Goal: Task Accomplishment & Management: Manage account settings

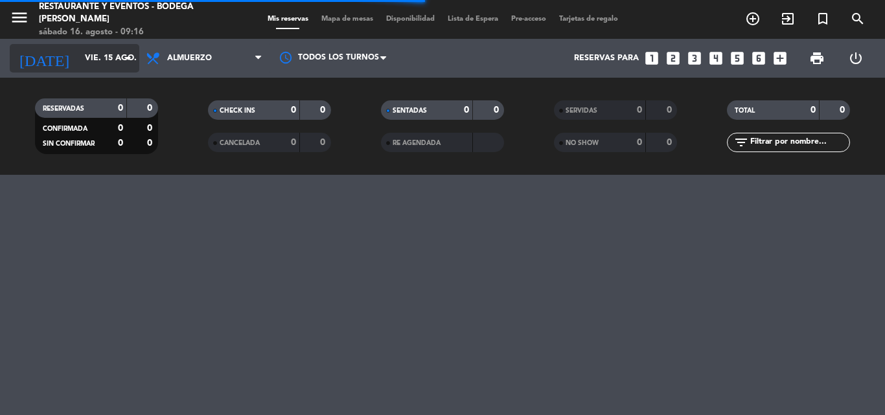
click at [98, 60] on input "vie. 15 ago." at bounding box center [133, 58] width 110 height 22
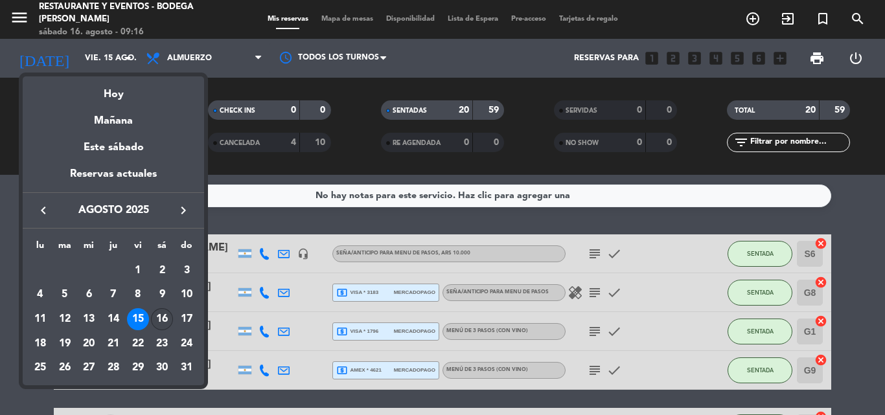
click at [165, 319] on div "16" at bounding box center [162, 319] width 22 height 22
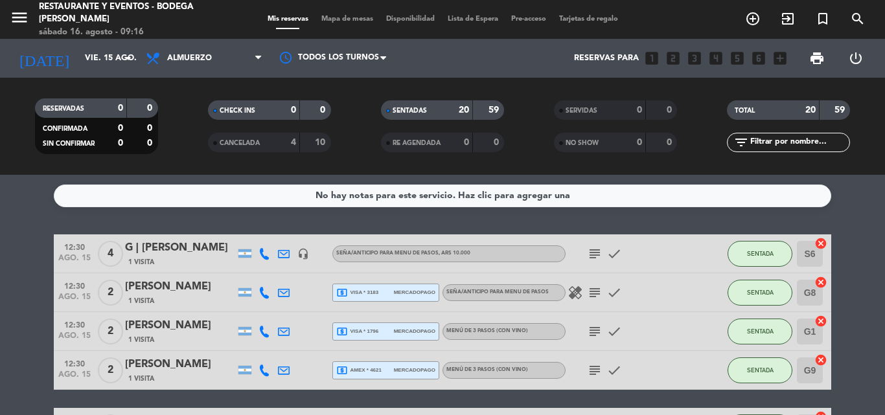
type input "sáb. 16 ago."
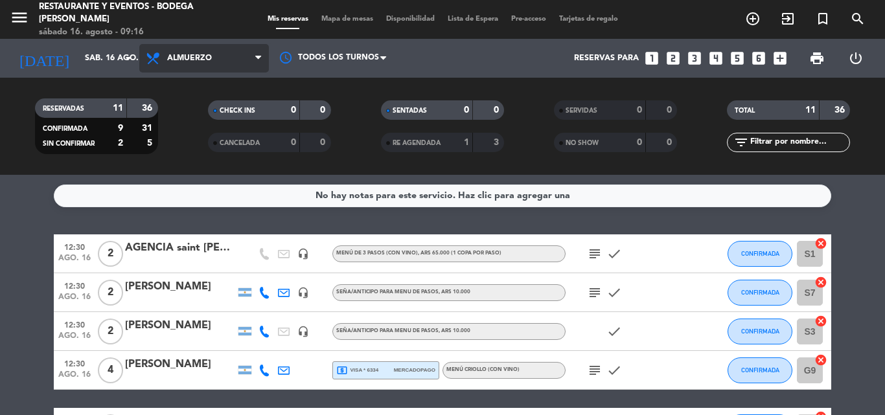
click at [204, 60] on span "Almuerzo" at bounding box center [189, 58] width 45 height 9
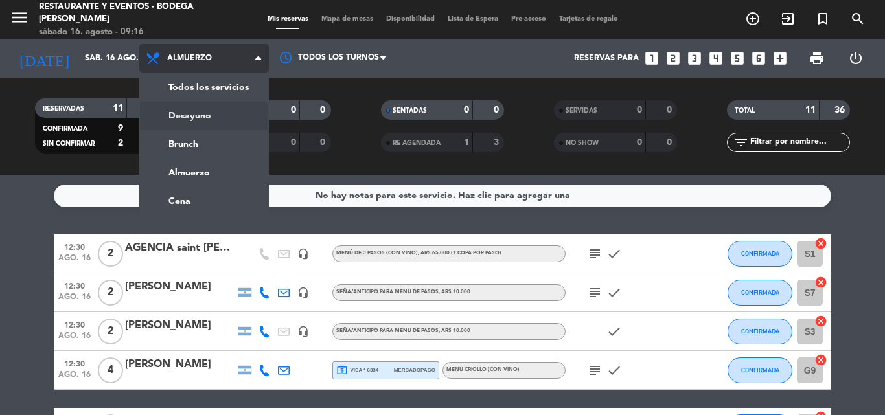
click at [194, 120] on div "menu Restaurante y Eventos - Bodega [PERSON_NAME][DATE] 16. agosto - 09:16 Mis …" at bounding box center [442, 87] width 885 height 175
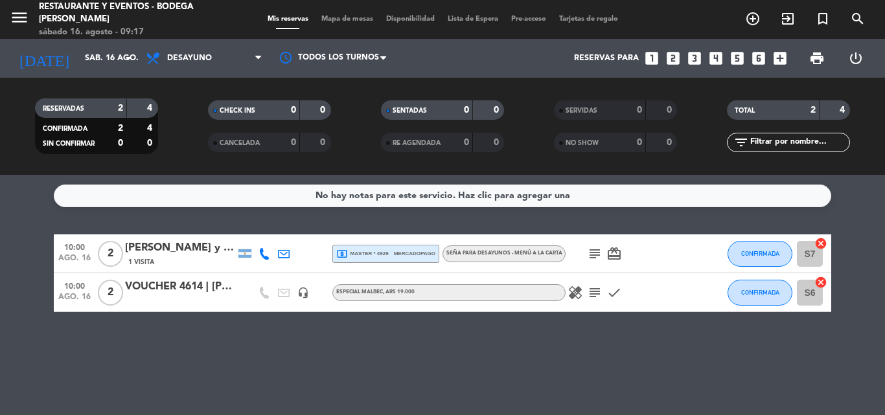
click at [593, 257] on icon "subject" at bounding box center [595, 254] width 16 height 16
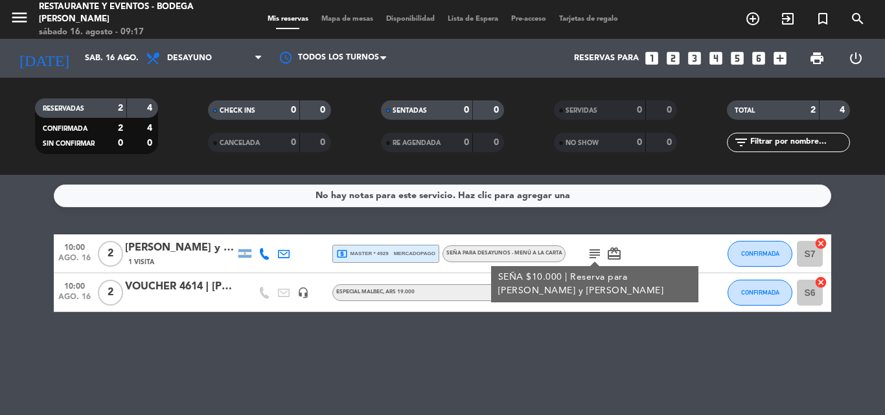
click at [598, 257] on icon "subject" at bounding box center [595, 254] width 16 height 16
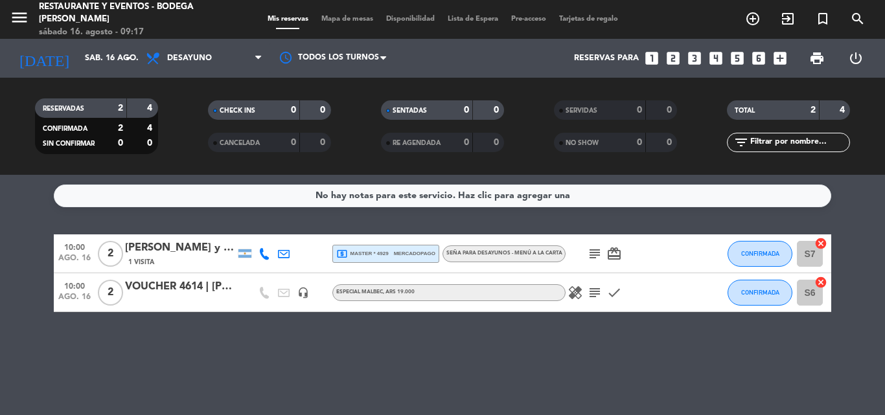
click at [590, 291] on icon "subject" at bounding box center [595, 293] width 16 height 16
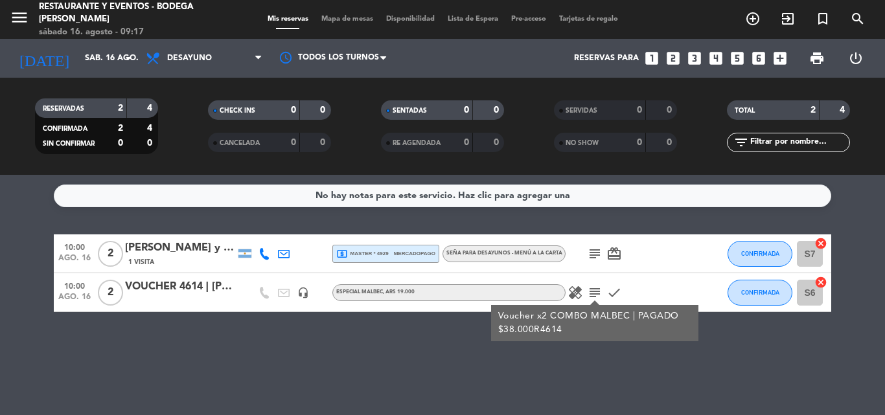
click at [590, 291] on icon "subject" at bounding box center [595, 293] width 16 height 16
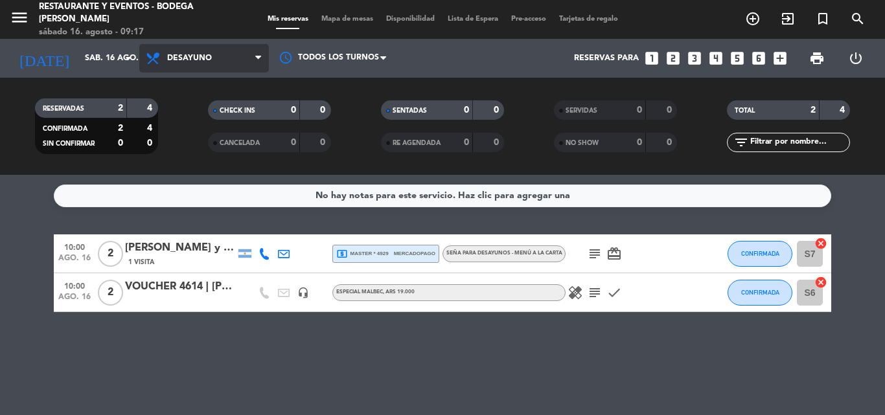
click at [238, 57] on span "Desayuno" at bounding box center [204, 58] width 130 height 29
click at [190, 170] on div "menu Restaurante y Eventos - Bodega [PERSON_NAME][DATE] 16. agosto - 09:18 Mis …" at bounding box center [442, 87] width 885 height 175
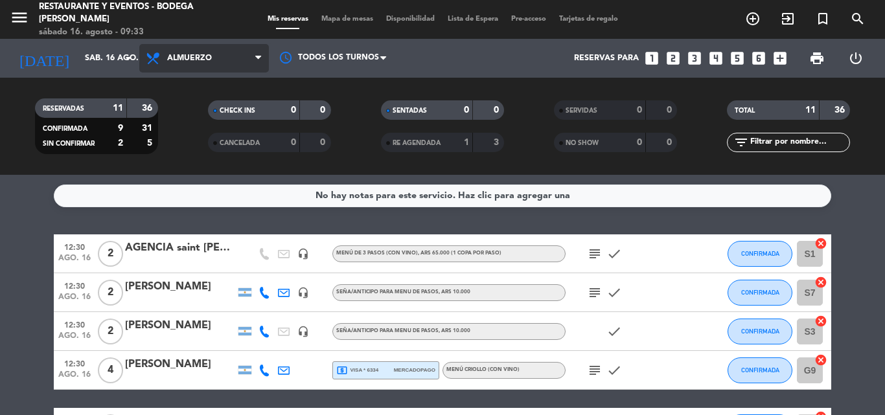
click at [213, 58] on span "Almuerzo" at bounding box center [204, 58] width 130 height 29
click at [185, 133] on div "menu Restaurante y Eventos - Bodega [PERSON_NAME][DATE] 16. agosto - 09:33 Mis …" at bounding box center [442, 87] width 885 height 175
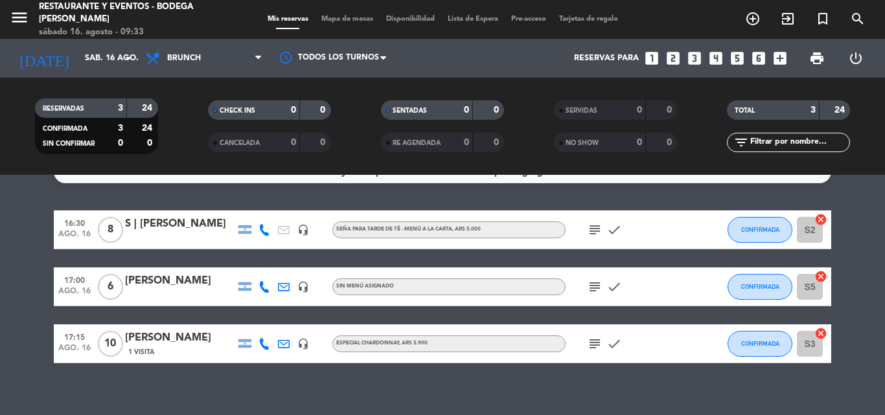
scroll to position [37, 0]
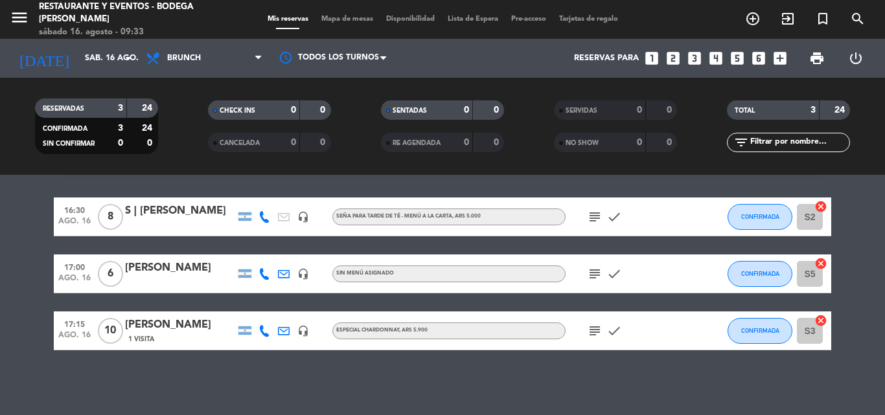
click at [592, 330] on icon "subject" at bounding box center [595, 331] width 16 height 16
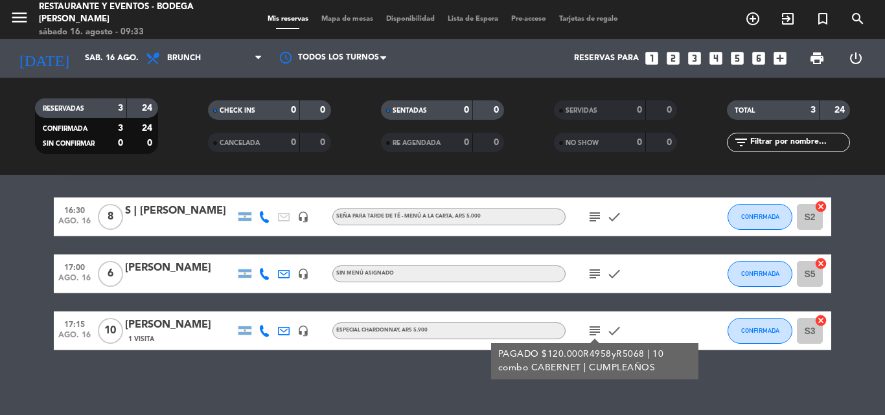
click at [595, 327] on icon "subject" at bounding box center [595, 331] width 16 height 16
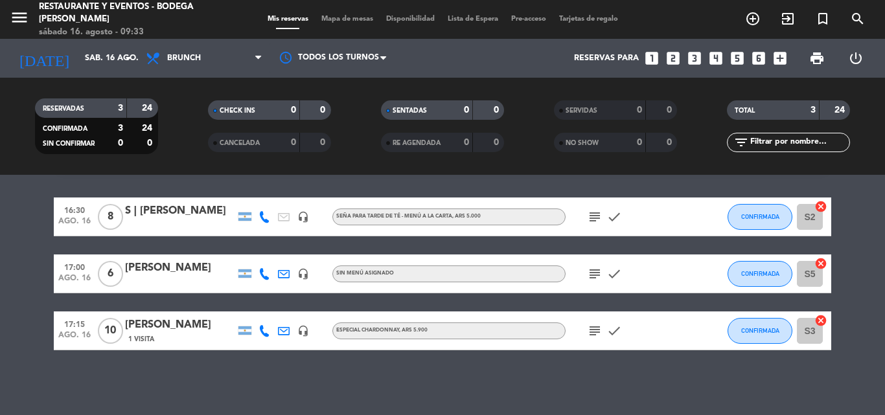
click at [597, 279] on icon "subject" at bounding box center [595, 274] width 16 height 16
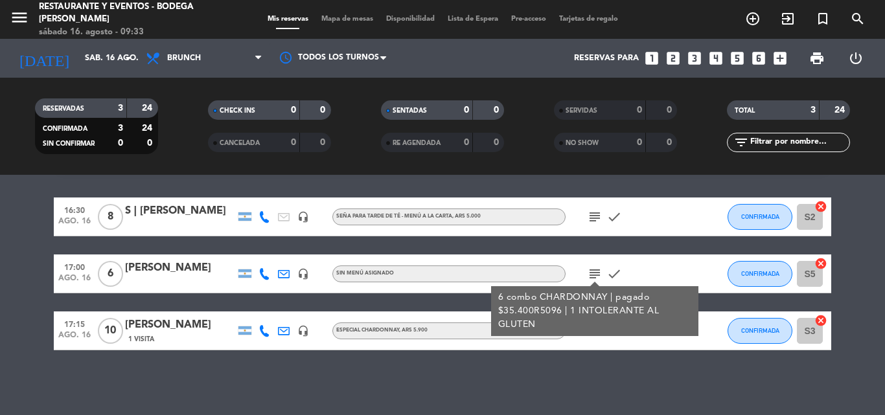
click at [594, 271] on icon "subject" at bounding box center [595, 274] width 16 height 16
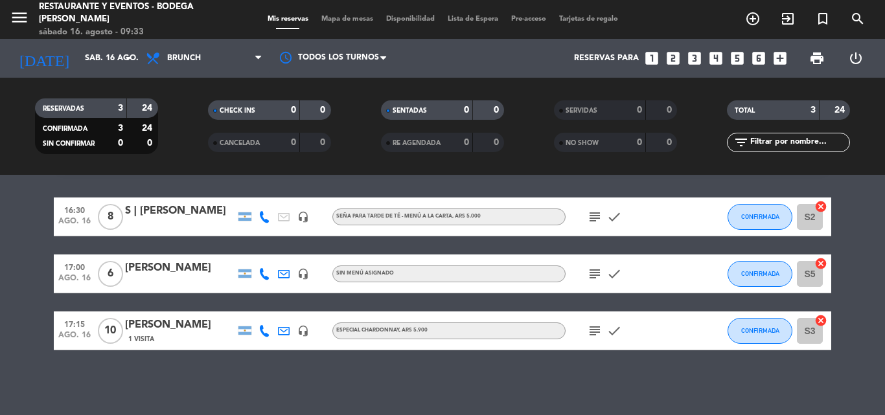
click at [586, 224] on span "subject" at bounding box center [594, 217] width 19 height 16
click at [594, 210] on icon "subject" at bounding box center [595, 217] width 16 height 16
click at [596, 211] on icon "subject" at bounding box center [595, 217] width 16 height 16
click at [211, 56] on span "Brunch" at bounding box center [204, 58] width 130 height 29
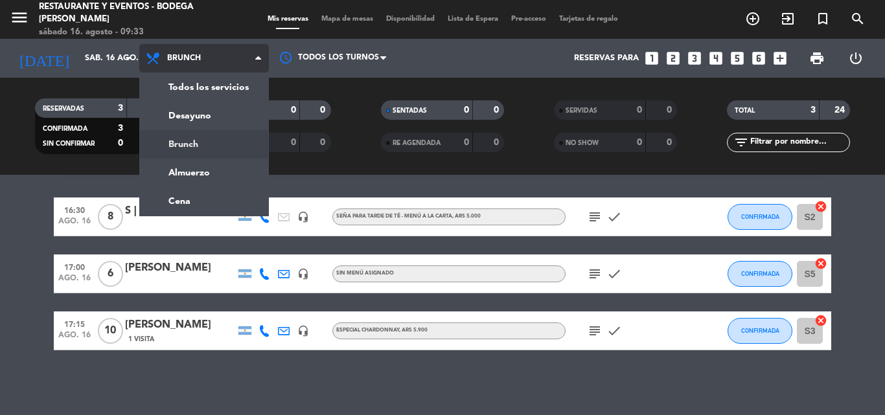
click at [192, 143] on div "menu Restaurante y Eventos - Bodega [PERSON_NAME][DATE] 16. agosto - 09:33 Mis …" at bounding box center [442, 87] width 885 height 175
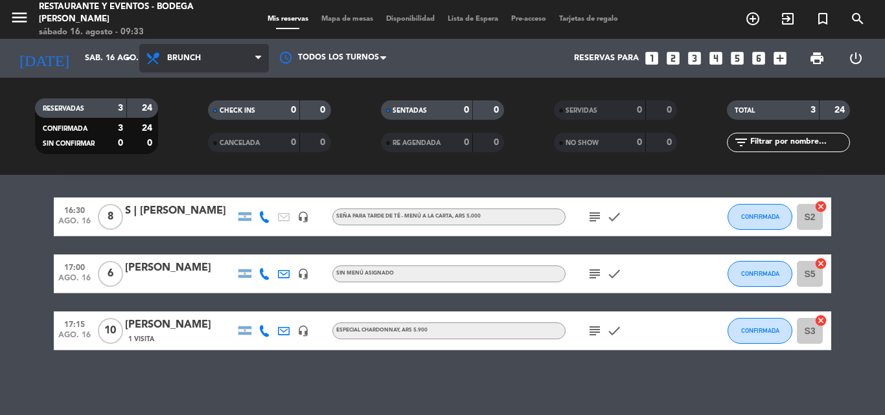
click at [184, 55] on span "Brunch" at bounding box center [184, 58] width 34 height 9
click at [190, 173] on div "menu Restaurante y Eventos - Bodega [PERSON_NAME][DATE] 16. agosto - 09:33 Mis …" at bounding box center [442, 87] width 885 height 175
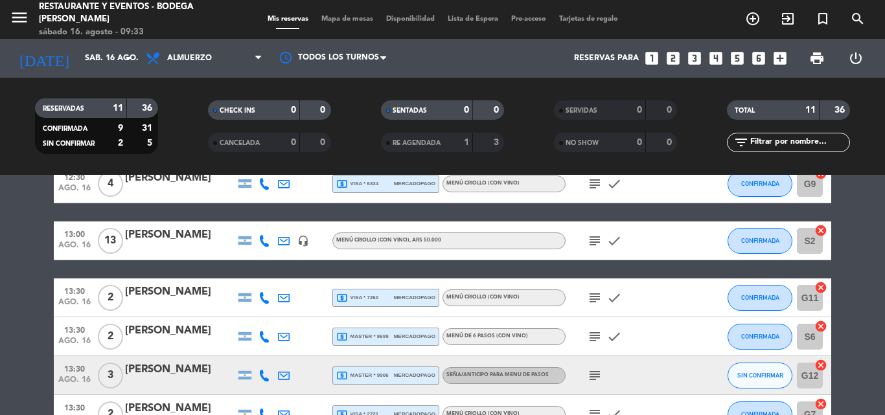
scroll to position [231, 0]
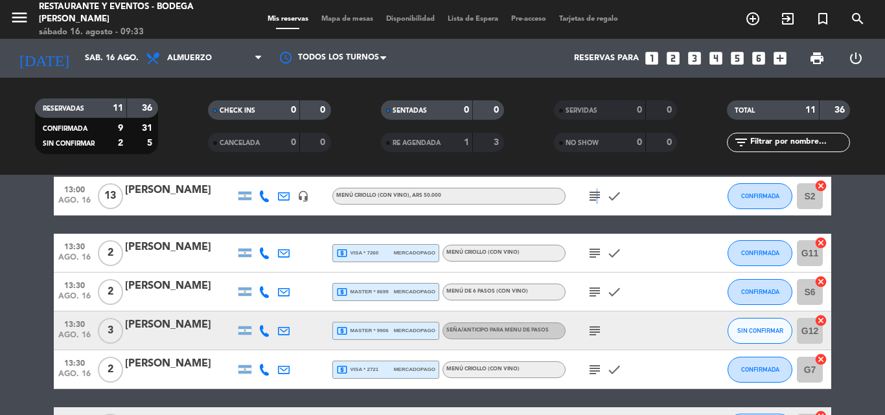
click at [594, 196] on icon "subject" at bounding box center [595, 197] width 16 height 16
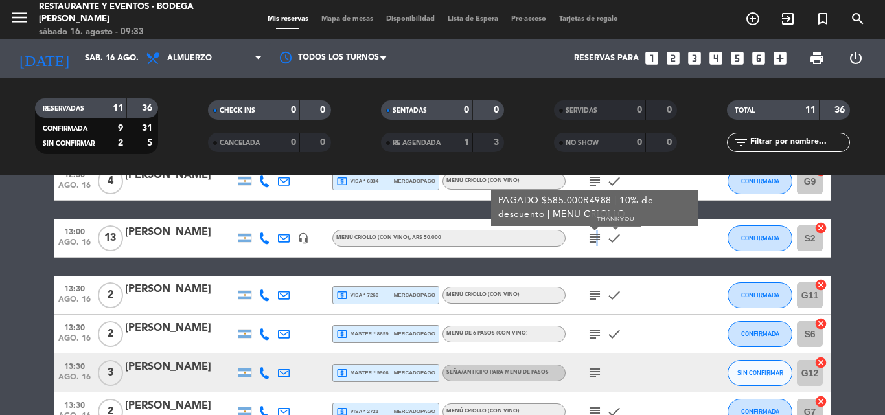
scroll to position [167, 0]
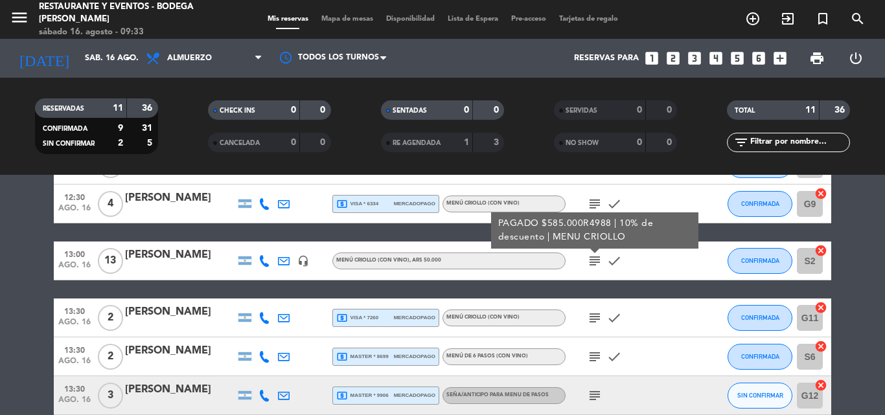
click at [590, 263] on icon "subject" at bounding box center [595, 261] width 16 height 16
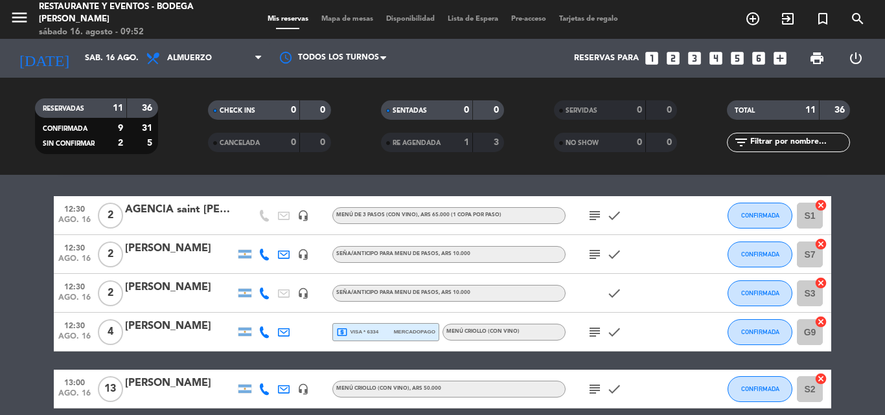
scroll to position [0, 0]
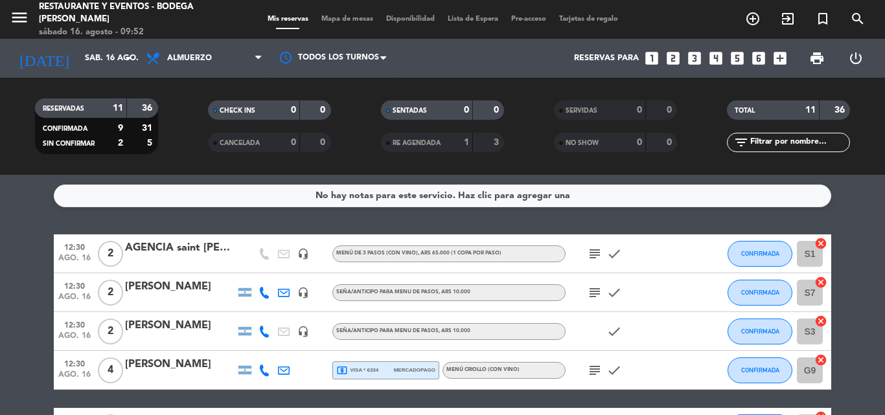
click at [597, 251] on icon "subject" at bounding box center [595, 254] width 16 height 16
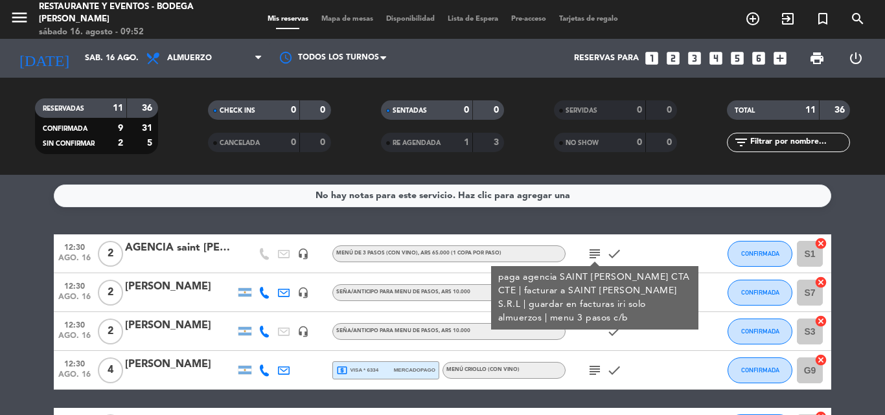
click at [597, 251] on icon "subject" at bounding box center [595, 254] width 16 height 16
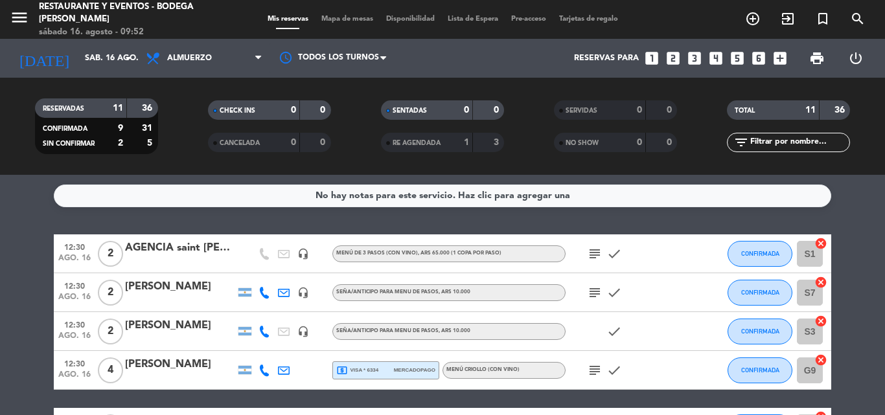
click at [595, 290] on icon "subject" at bounding box center [595, 293] width 16 height 16
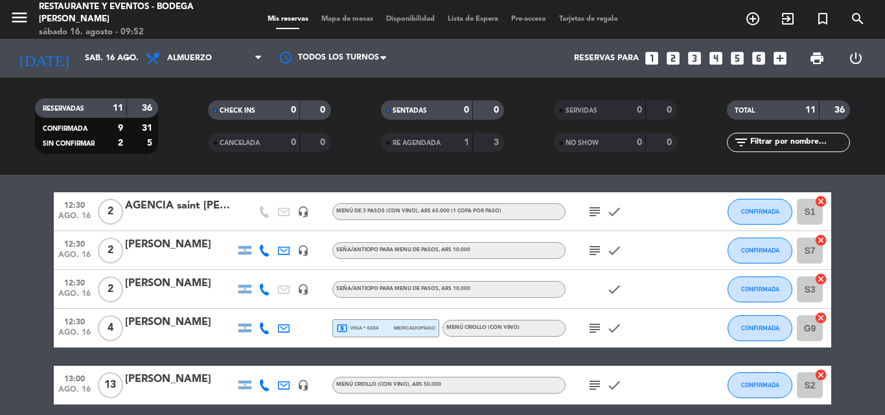
scroll to position [65, 0]
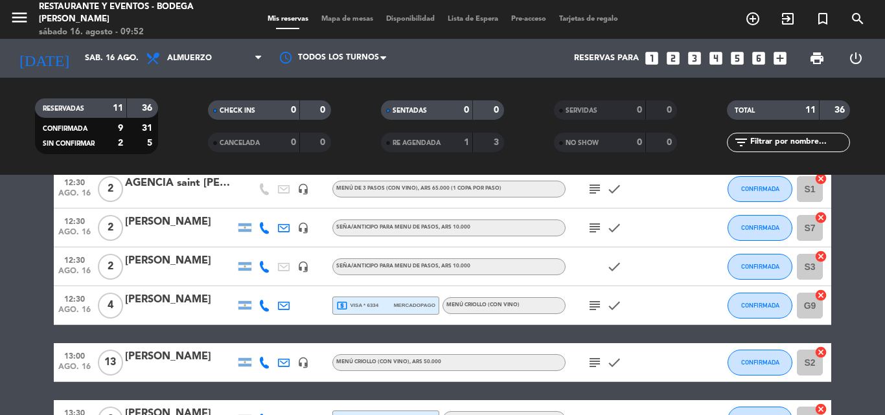
click at [594, 312] on icon "subject" at bounding box center [595, 306] width 16 height 16
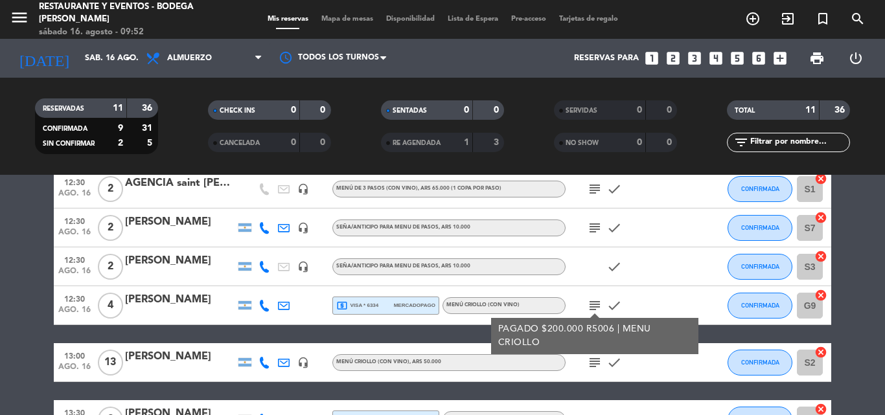
click at [594, 307] on icon "subject" at bounding box center [595, 306] width 16 height 16
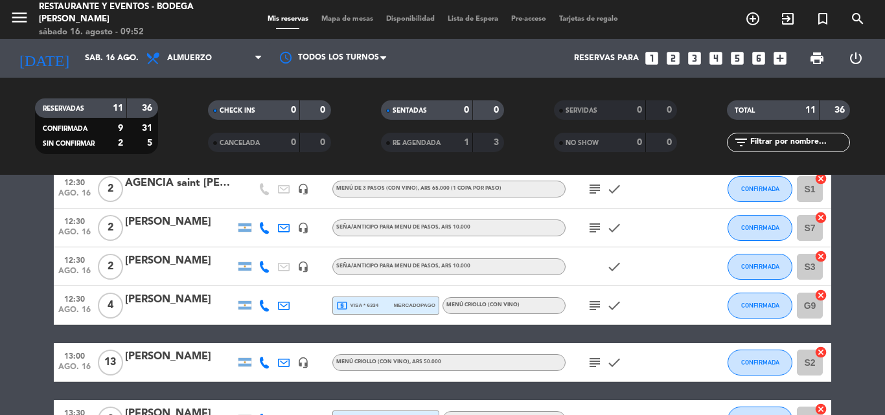
click at [594, 307] on icon "subject" at bounding box center [595, 306] width 16 height 16
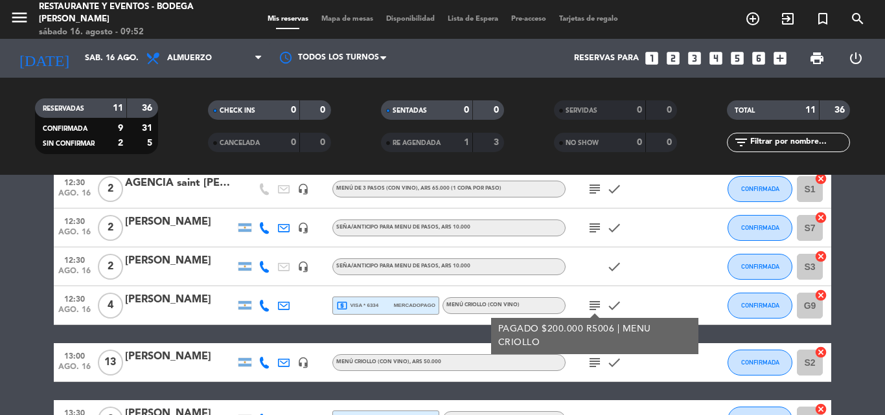
click at [598, 362] on icon "subject" at bounding box center [595, 363] width 16 height 16
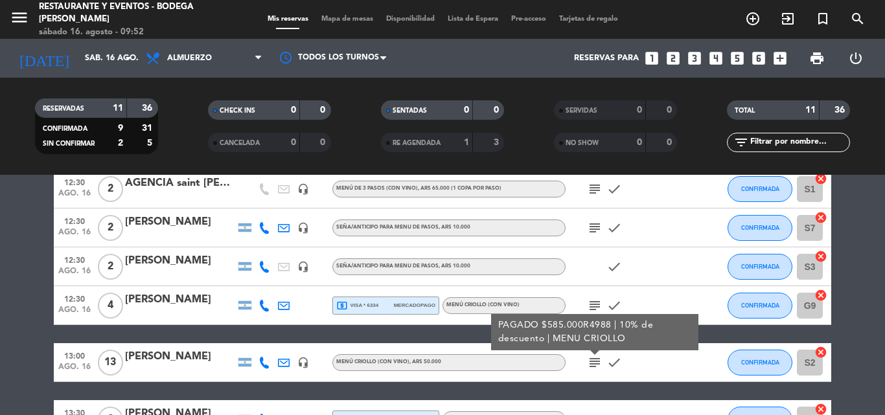
click at [598, 362] on icon "subject" at bounding box center [595, 363] width 16 height 16
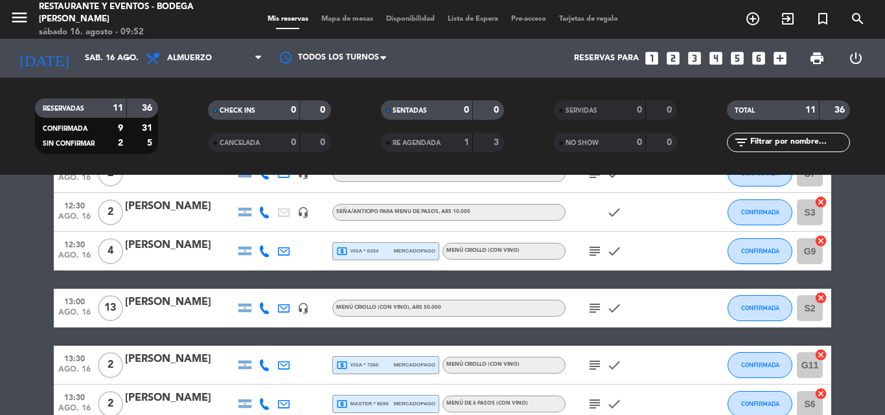
scroll to position [194, 0]
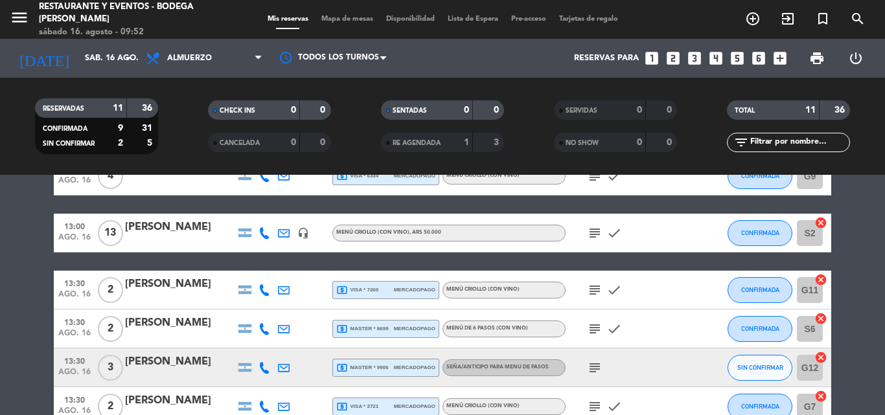
click at [597, 284] on icon "subject" at bounding box center [595, 290] width 16 height 16
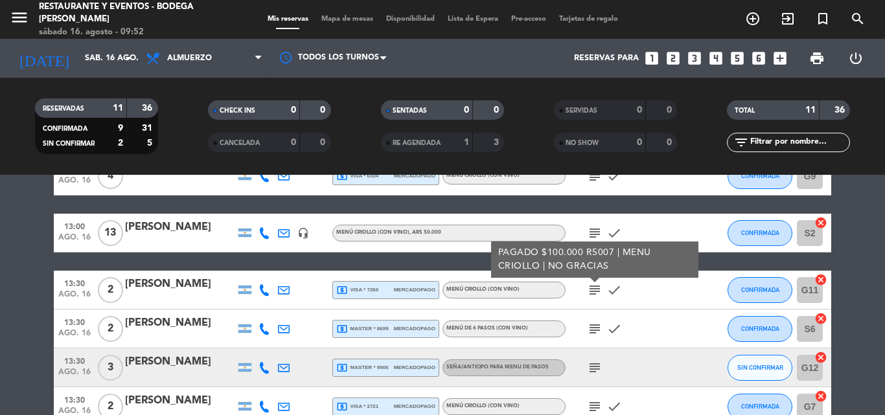
click at [594, 290] on icon "subject" at bounding box center [595, 290] width 16 height 16
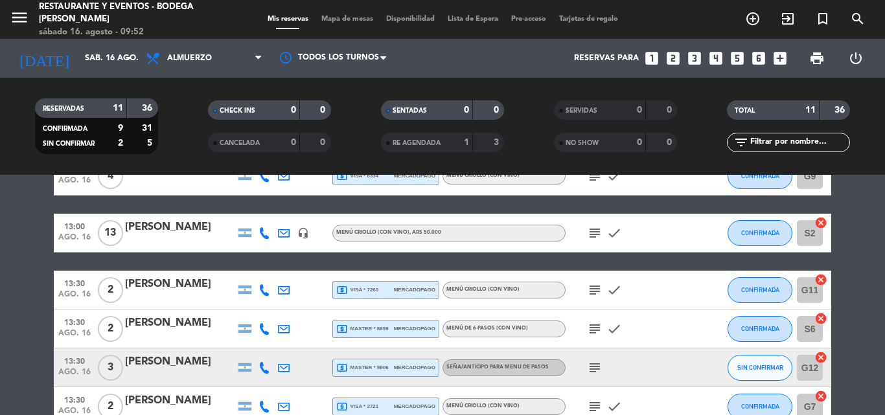
click at [601, 330] on icon "subject" at bounding box center [595, 329] width 16 height 16
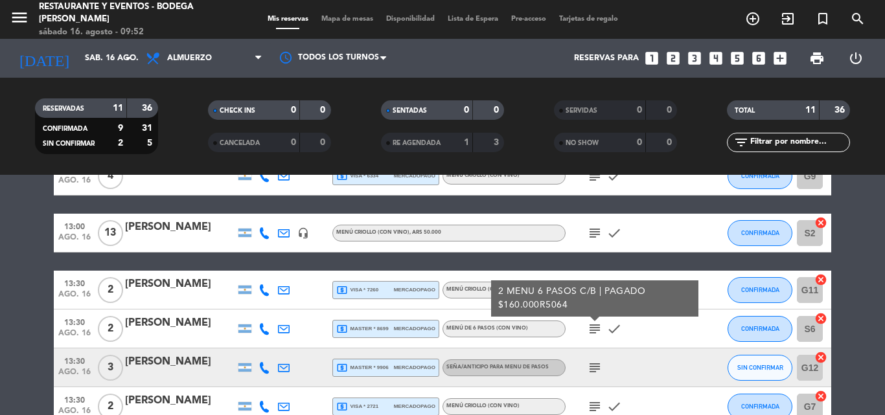
click at [592, 365] on icon "subject" at bounding box center [595, 368] width 16 height 16
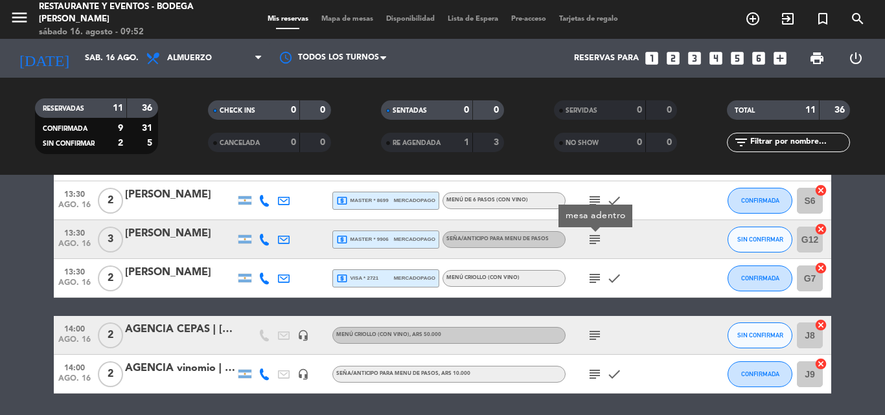
scroll to position [324, 0]
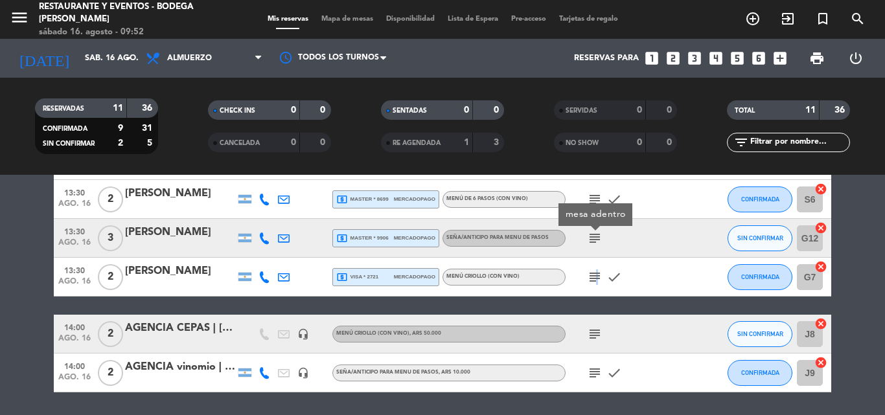
click at [595, 277] on icon "subject" at bounding box center [595, 278] width 16 height 16
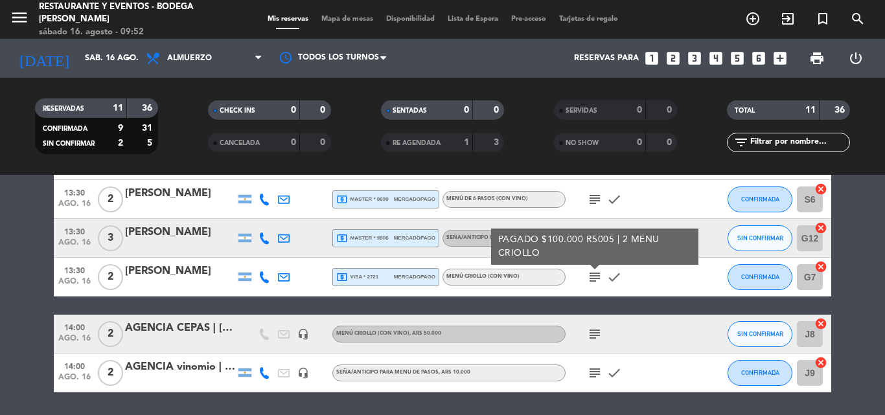
click at [598, 331] on icon "subject" at bounding box center [595, 335] width 16 height 16
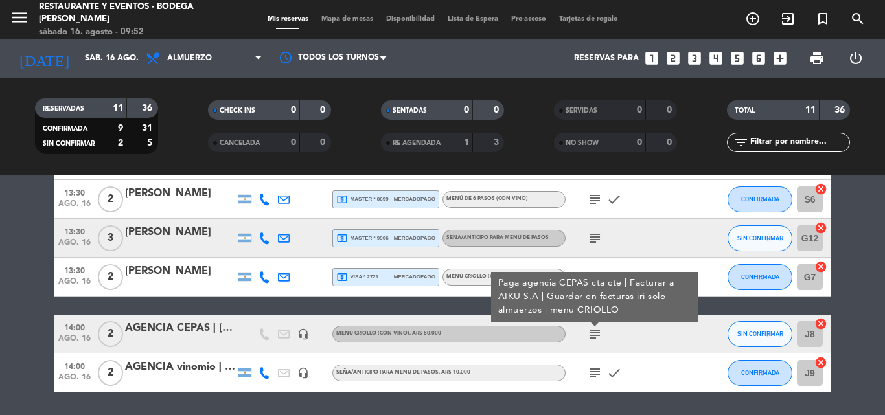
click at [597, 373] on icon "subject" at bounding box center [595, 373] width 16 height 16
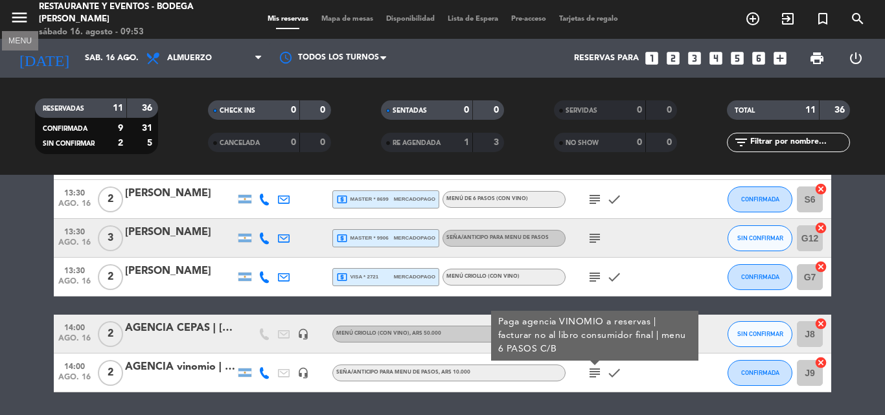
click at [17, 16] on icon "menu" at bounding box center [19, 17] width 19 height 19
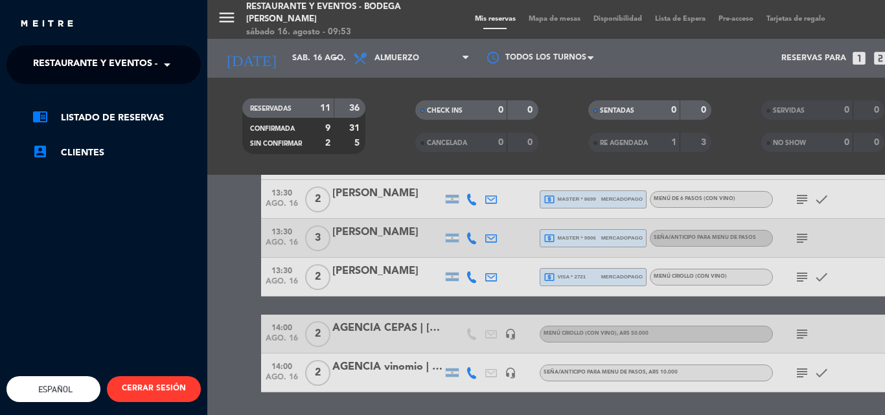
click at [73, 67] on span "Restaurante y Eventos - Bodega [PERSON_NAME]" at bounding box center [155, 64] width 245 height 27
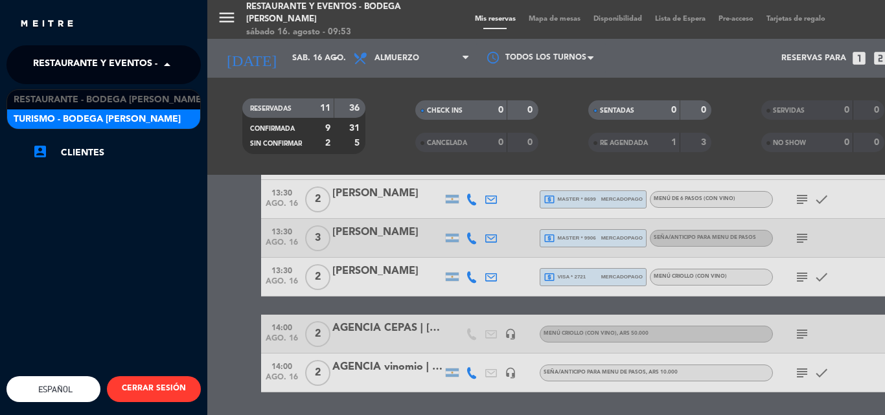
click at [87, 119] on span "Turismo - Bodega [PERSON_NAME]" at bounding box center [97, 119] width 167 height 15
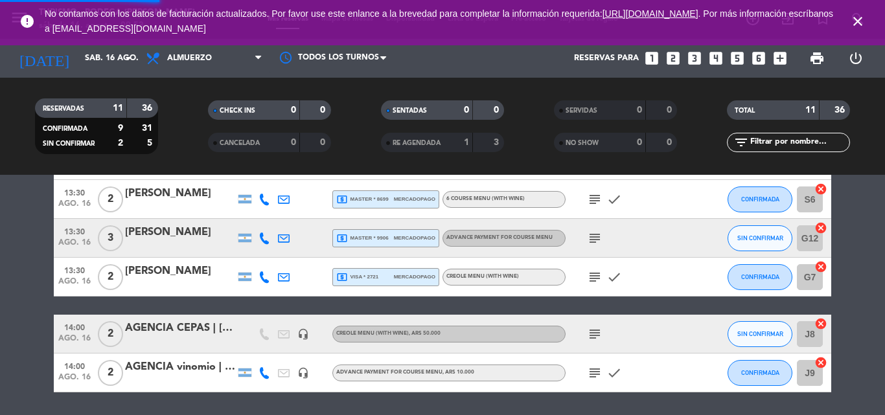
click at [860, 19] on icon "close" at bounding box center [858, 22] width 16 height 16
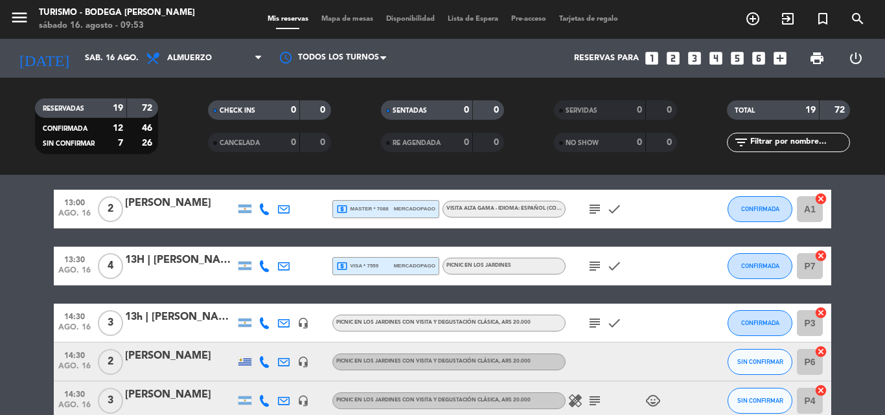
scroll to position [259, 0]
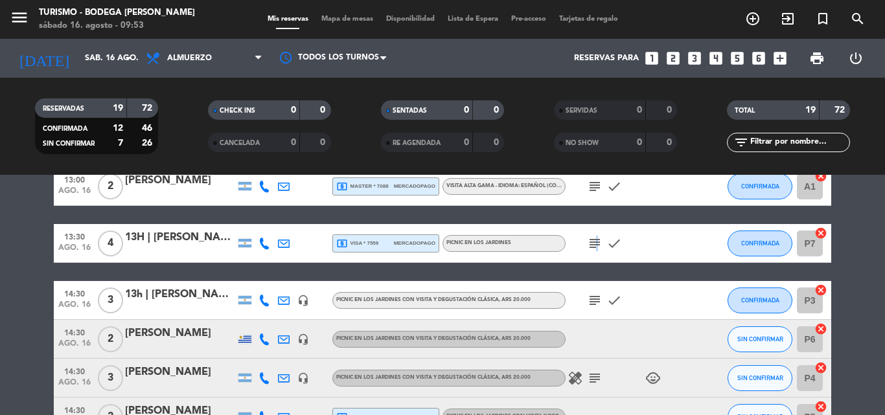
click at [595, 246] on icon "subject" at bounding box center [595, 244] width 16 height 16
click at [595, 308] on icon "subject" at bounding box center [595, 301] width 16 height 16
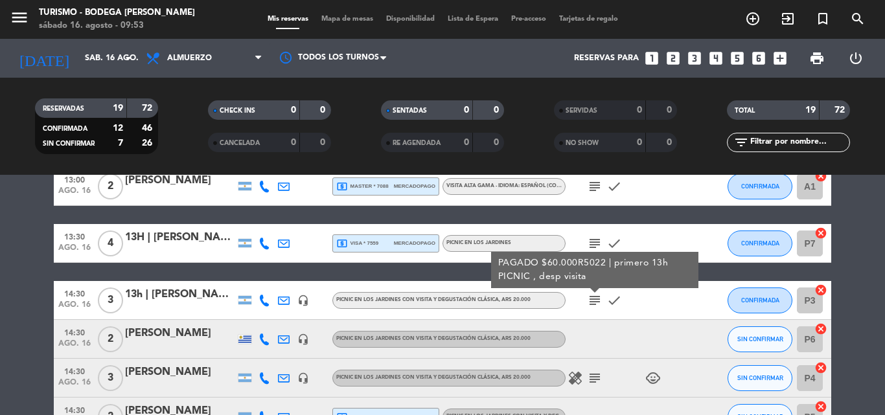
click at [595, 308] on icon "subject" at bounding box center [595, 301] width 16 height 16
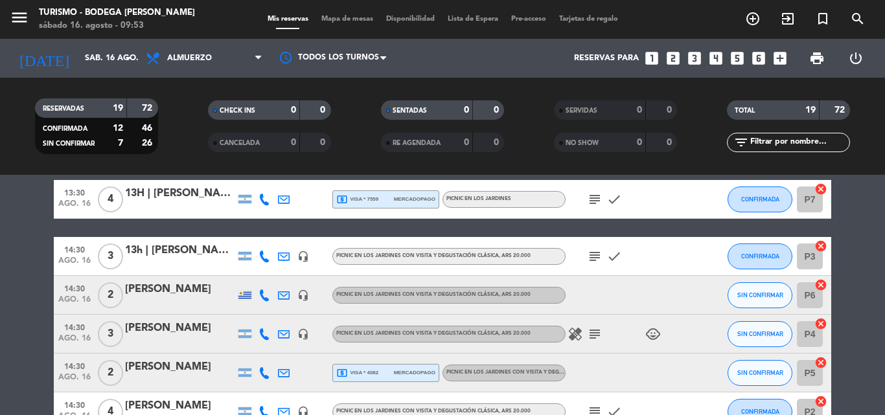
scroll to position [324, 0]
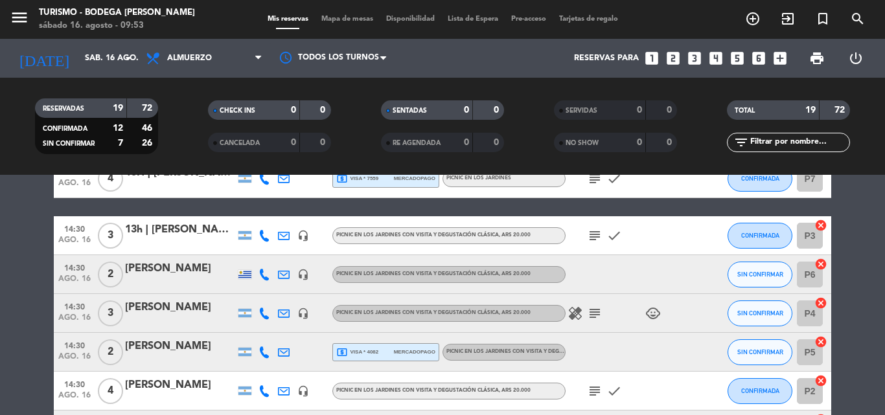
click at [599, 314] on icon "subject" at bounding box center [595, 314] width 16 height 16
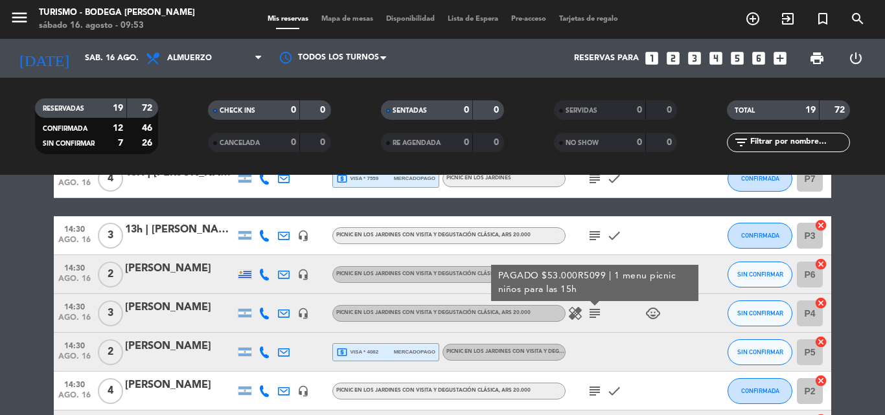
click at [594, 314] on icon "subject" at bounding box center [595, 314] width 16 height 16
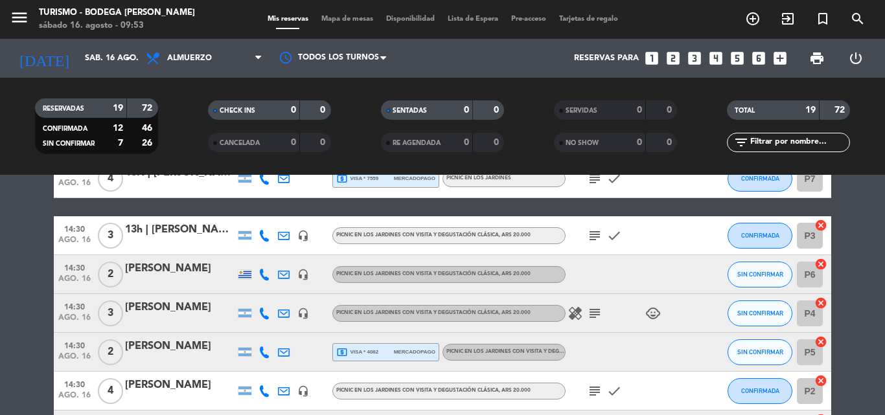
scroll to position [389, 0]
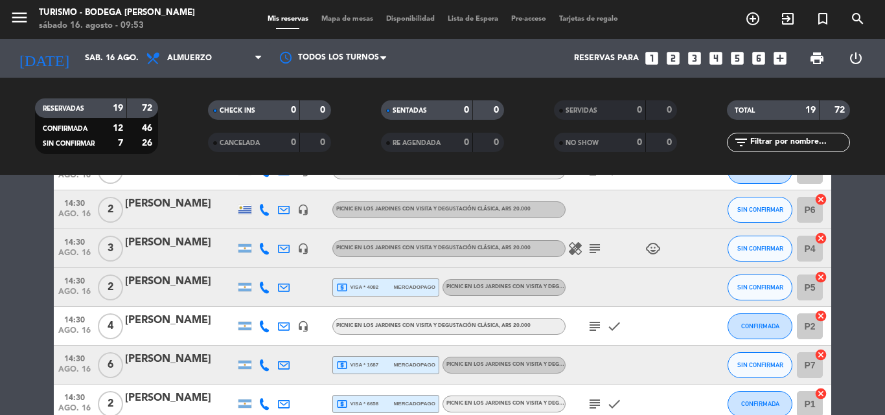
click at [595, 327] on icon "subject" at bounding box center [595, 327] width 16 height 16
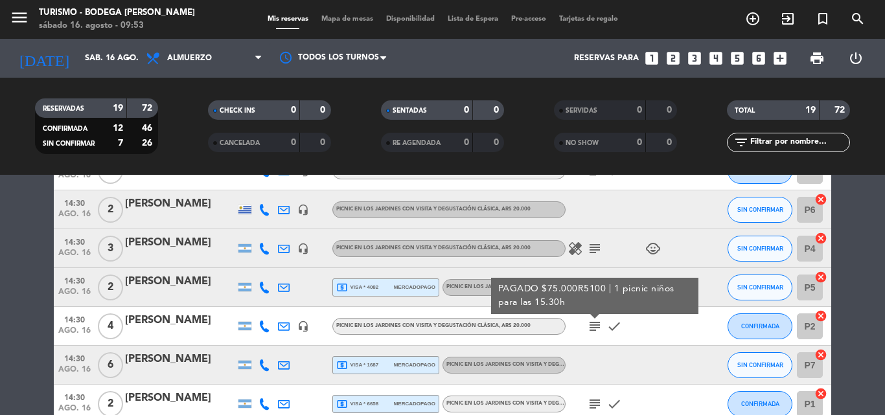
click at [595, 327] on icon "subject" at bounding box center [595, 327] width 16 height 16
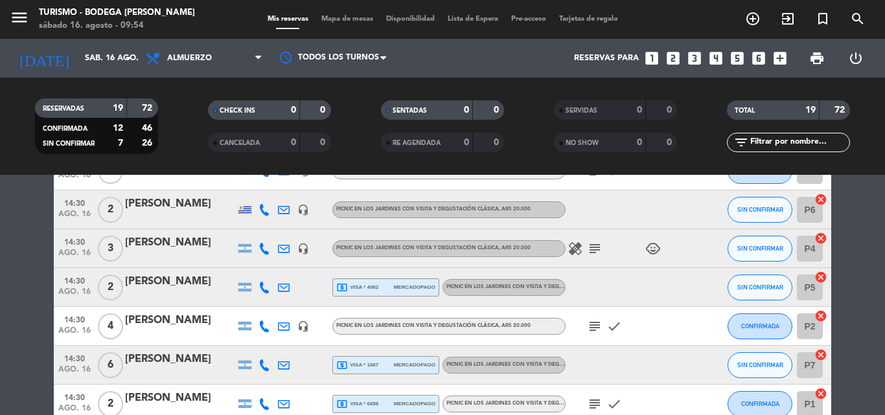
scroll to position [454, 0]
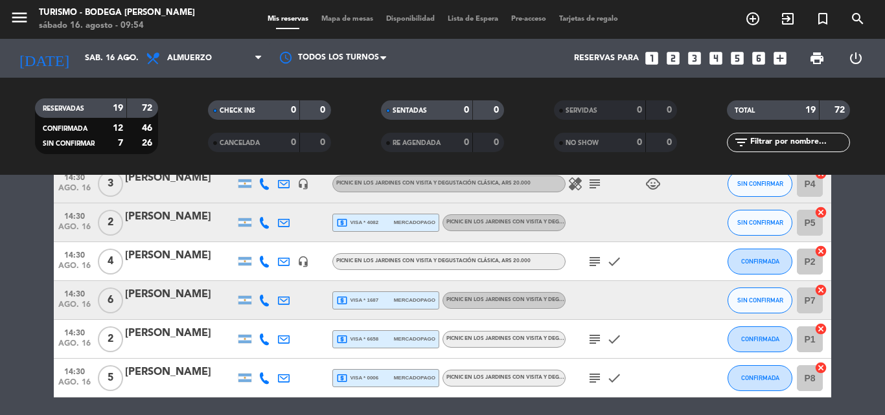
click at [596, 339] on icon "subject" at bounding box center [595, 340] width 16 height 16
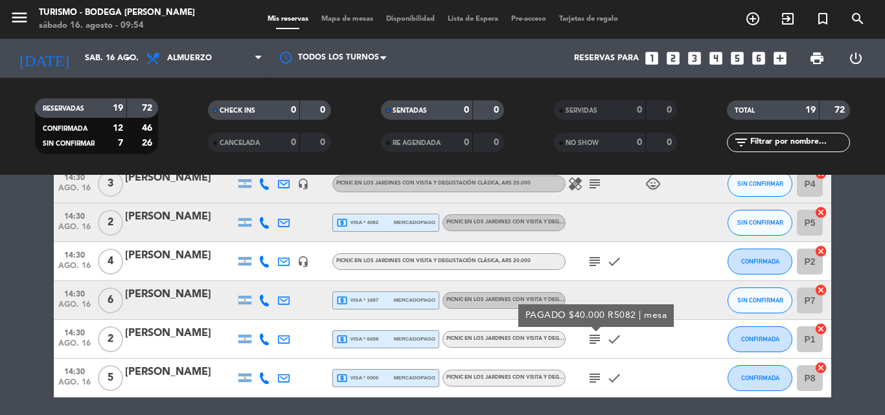
click at [596, 339] on icon "subject" at bounding box center [595, 340] width 16 height 16
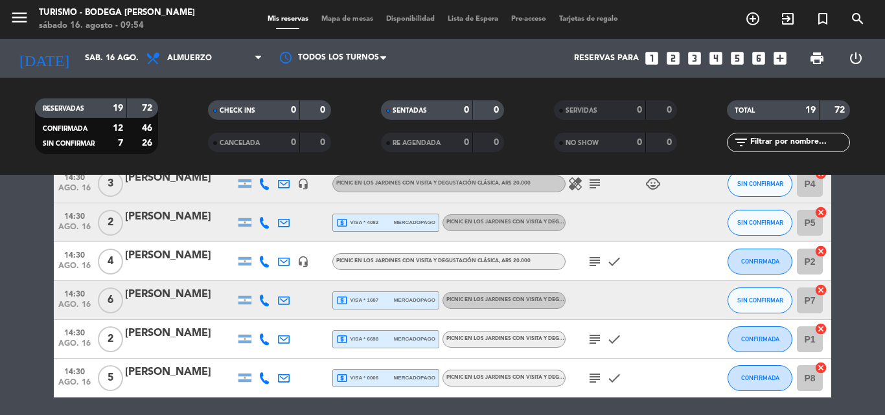
click at [592, 380] on icon "subject" at bounding box center [595, 379] width 16 height 16
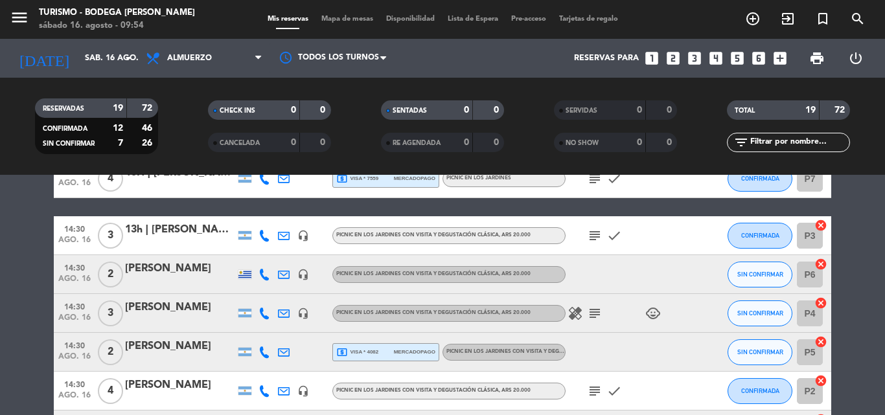
click at [594, 309] on icon "subject" at bounding box center [595, 314] width 16 height 16
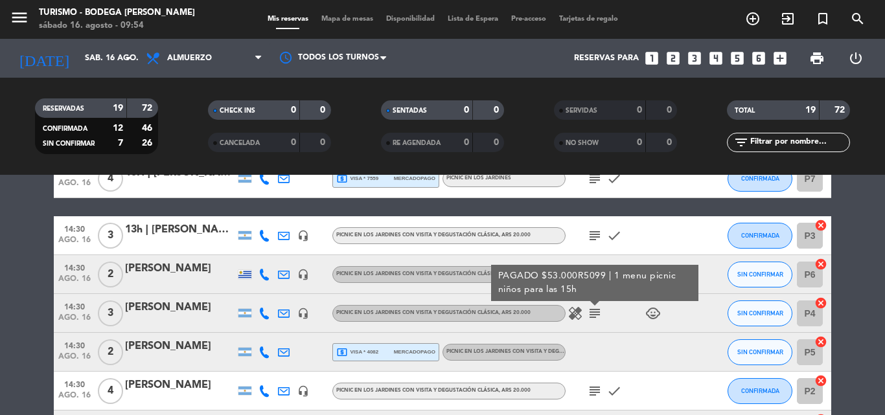
click at [594, 309] on icon "subject" at bounding box center [595, 314] width 16 height 16
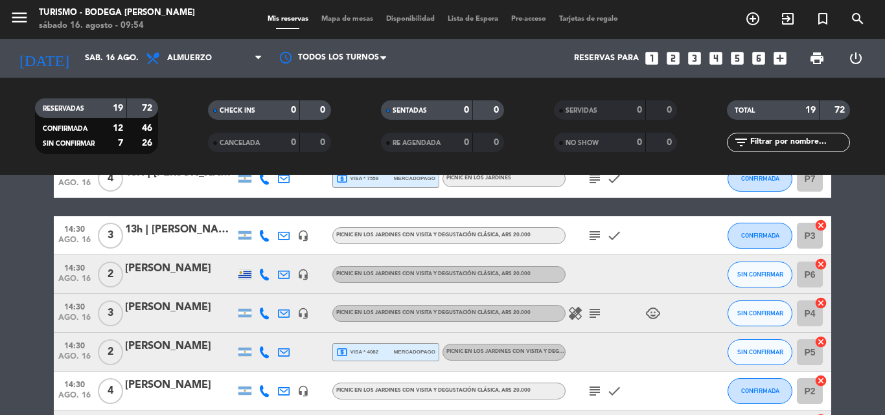
click at [597, 390] on icon "subject" at bounding box center [595, 392] width 16 height 16
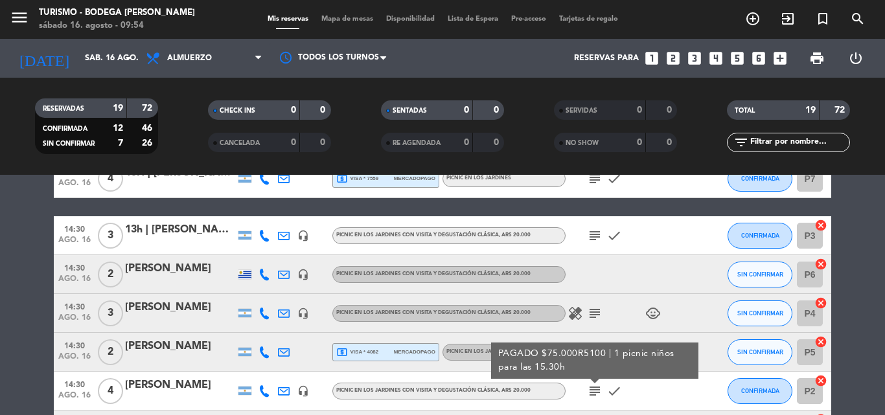
click at [597, 390] on icon "subject" at bounding box center [595, 392] width 16 height 16
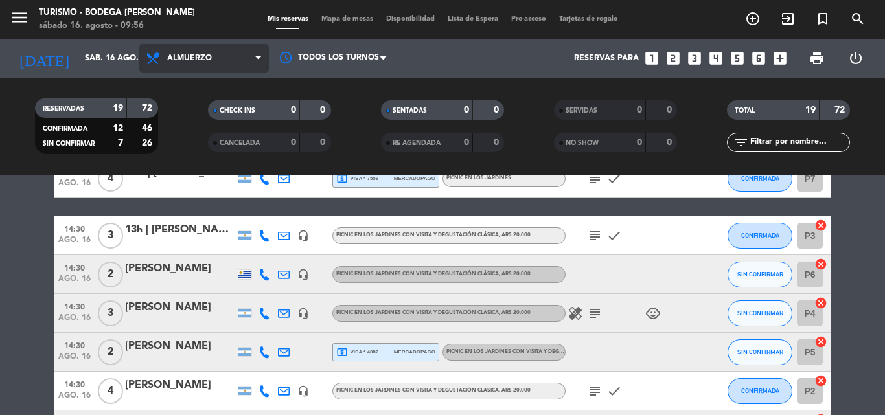
click at [207, 55] on span "Almuerzo" at bounding box center [189, 58] width 45 height 9
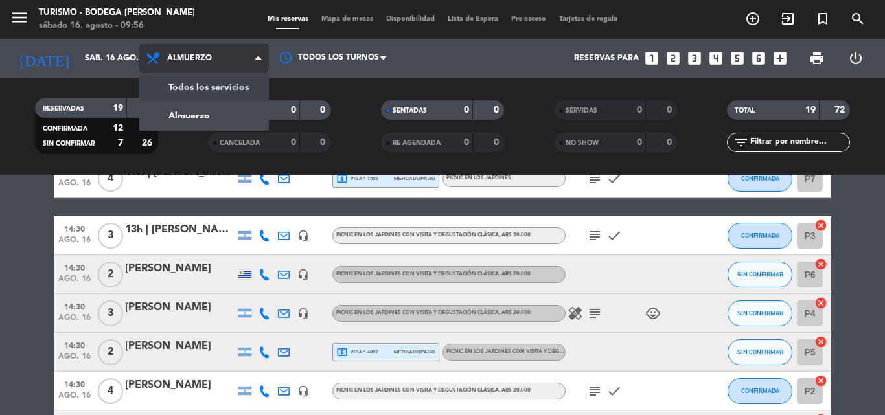
click at [208, 88] on div "menu Turismo - Bodega [PERSON_NAME][DATE] 16. agosto - 09:56 Mis reservas Mapa …" at bounding box center [442, 87] width 885 height 175
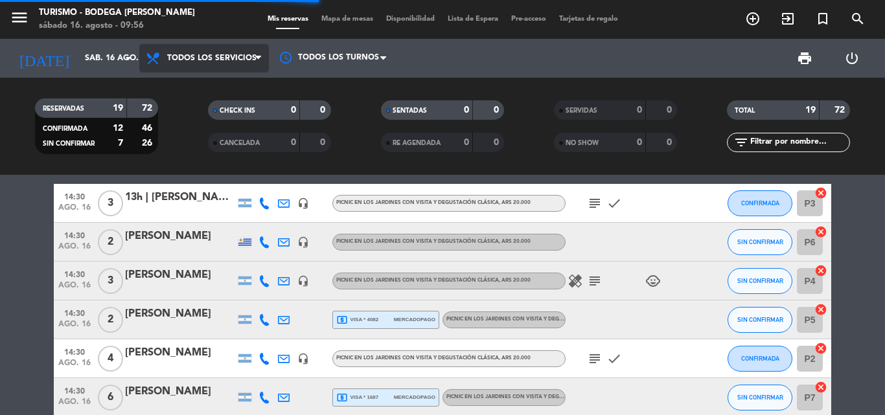
scroll to position [292, 0]
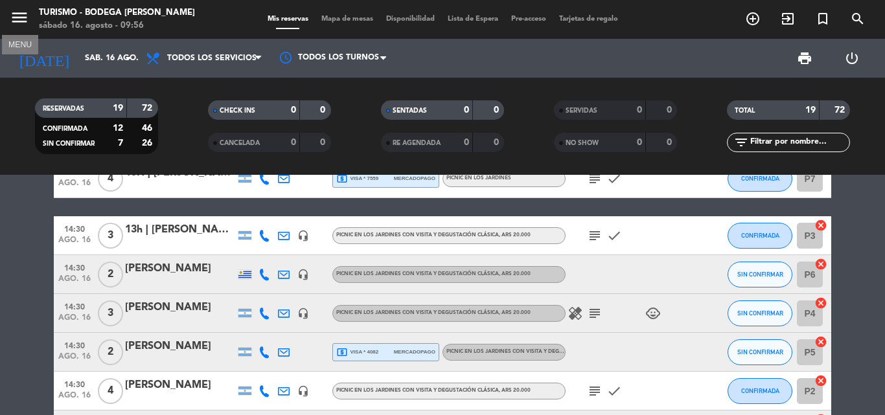
click at [13, 19] on icon "menu" at bounding box center [19, 17] width 19 height 19
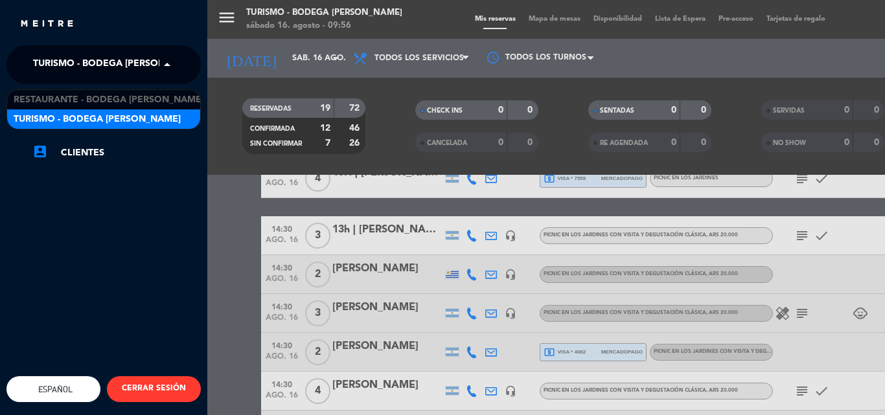
click at [78, 67] on span "Turismo - Bodega [PERSON_NAME]" at bounding box center [116, 64] width 167 height 27
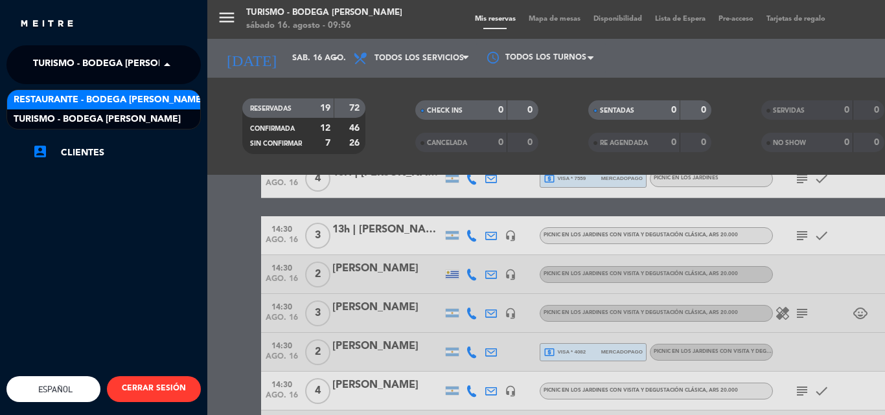
click at [88, 100] on span "Restaurante - Bodega [PERSON_NAME]" at bounding box center [109, 100] width 190 height 15
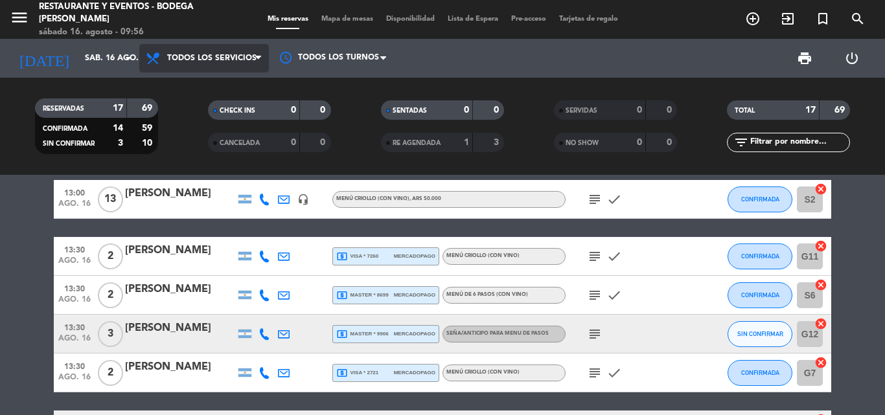
click at [227, 54] on span "Todos los servicios" at bounding box center [211, 58] width 89 height 9
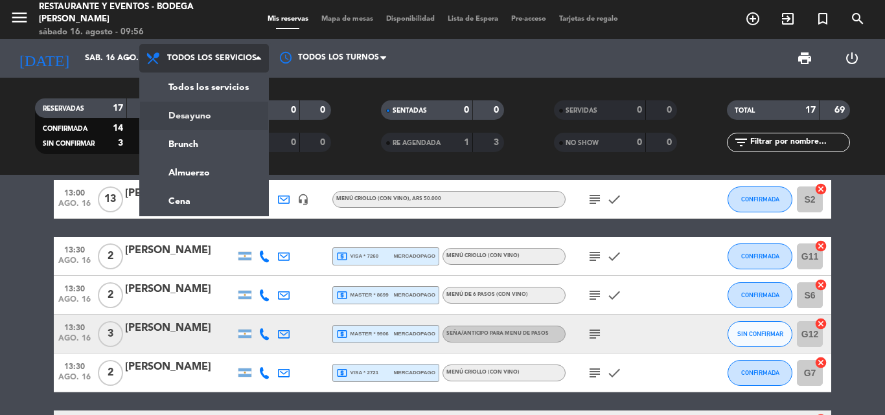
click at [207, 119] on div "menu Restaurante y Eventos - Bodega [PERSON_NAME][DATE] 16. agosto - 09:56 Mis …" at bounding box center [442, 87] width 885 height 175
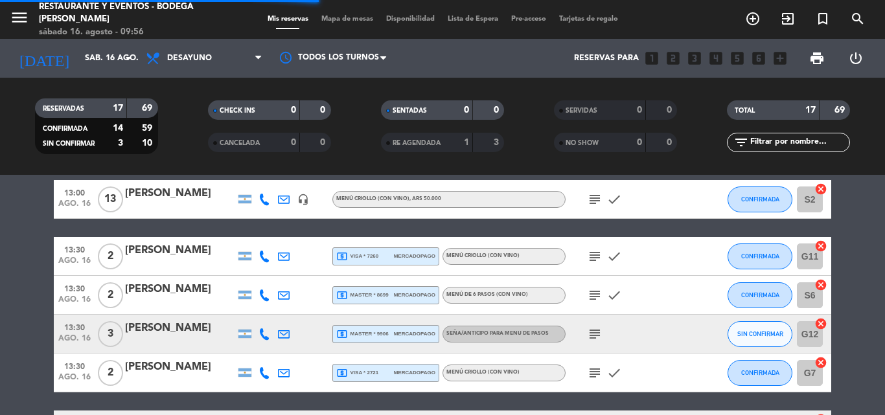
scroll to position [0, 0]
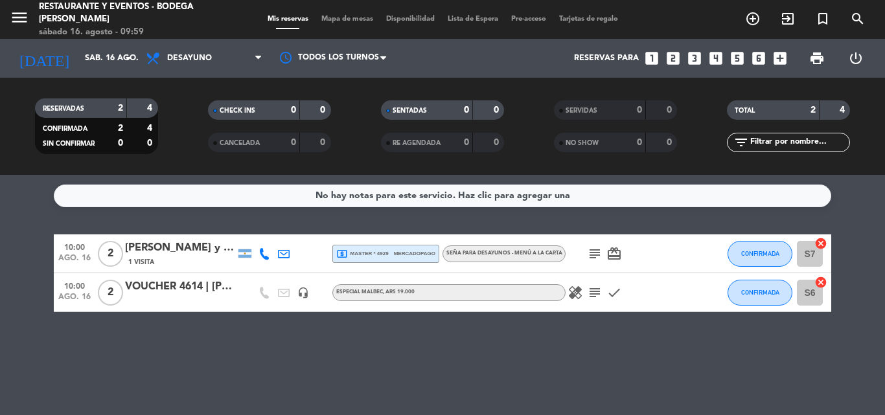
click at [202, 244] on div "[PERSON_NAME] y [PERSON_NAME]" at bounding box center [180, 248] width 110 height 17
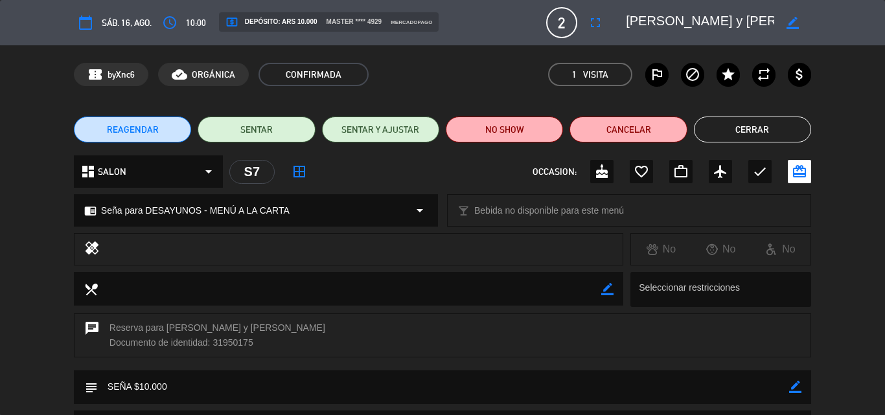
click at [752, 117] on button "Cerrar" at bounding box center [752, 130] width 117 height 26
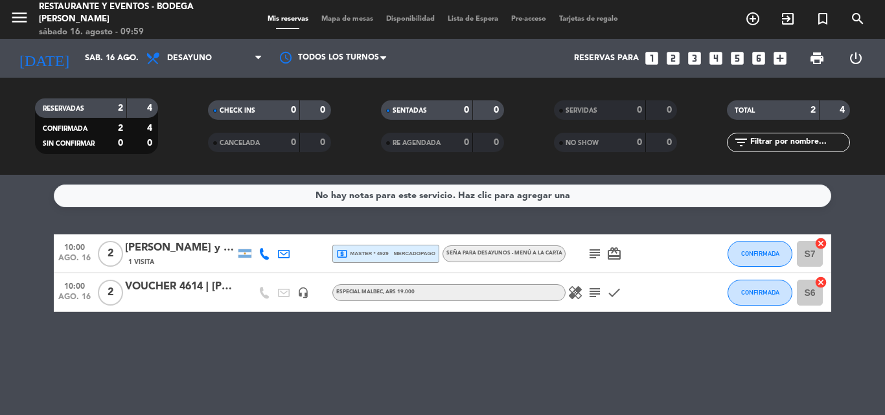
click at [594, 256] on icon "subject" at bounding box center [595, 254] width 16 height 16
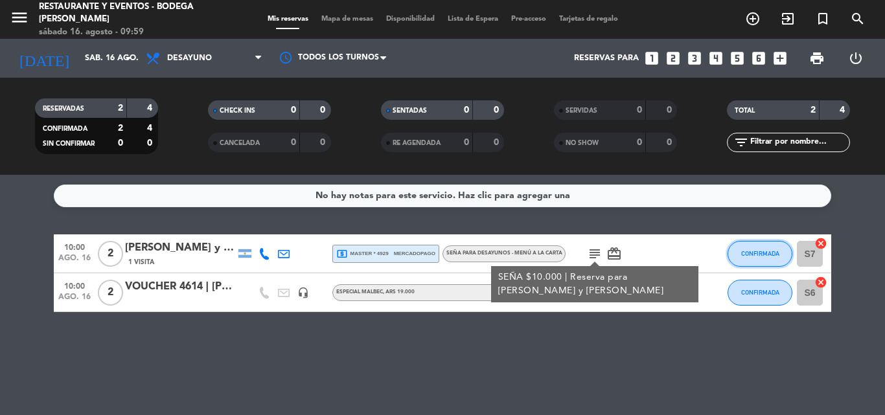
click at [759, 258] on button "CONFIRMADA" at bounding box center [760, 254] width 65 height 26
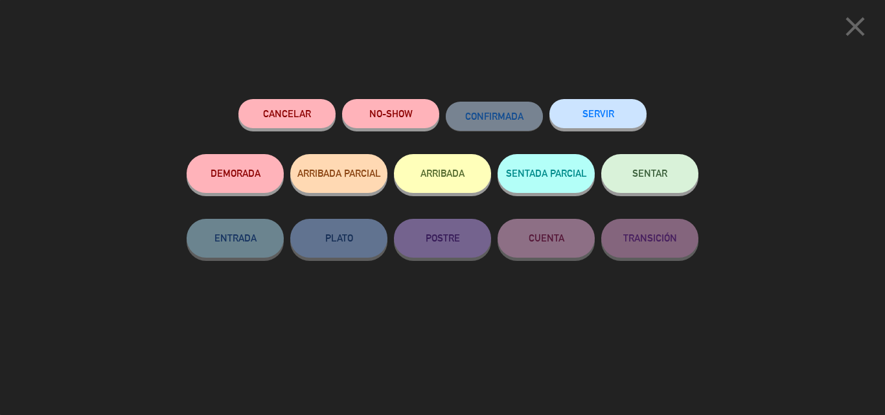
click at [684, 178] on button "SENTAR" at bounding box center [649, 173] width 97 height 39
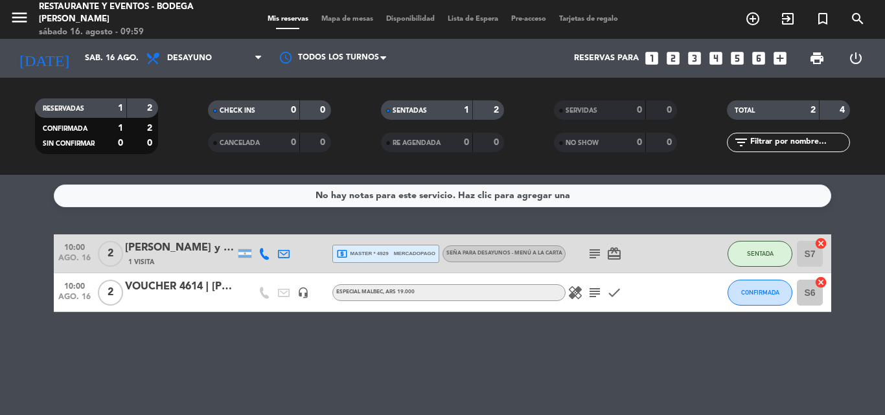
click at [153, 251] on div "[PERSON_NAME] y [PERSON_NAME]" at bounding box center [180, 248] width 110 height 17
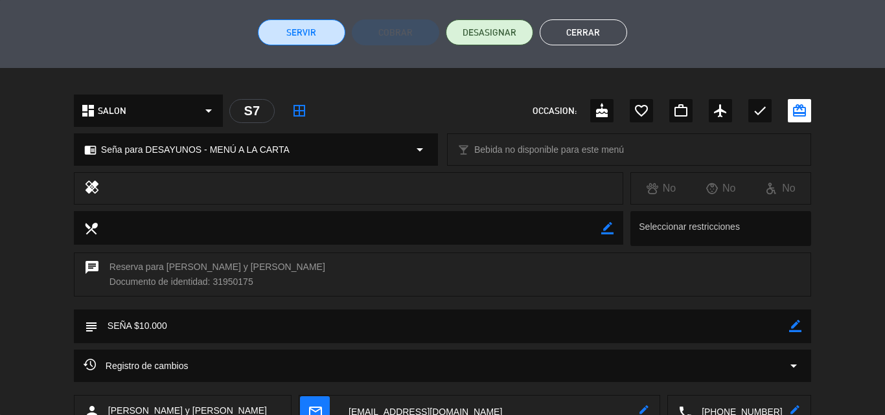
scroll to position [389, 0]
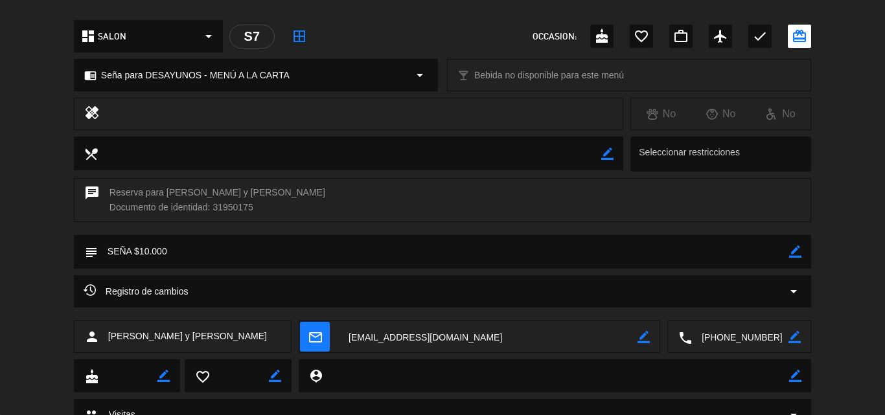
click at [796, 249] on icon "border_color" at bounding box center [795, 252] width 12 height 12
click at [783, 248] on textarea at bounding box center [443, 251] width 691 height 33
drag, startPoint x: 240, startPoint y: 251, endPoint x: 174, endPoint y: 247, distance: 66.2
click at [174, 247] on textarea at bounding box center [443, 251] width 691 height 33
type textarea "SEÑA $10.000. FEDE MESA 2"
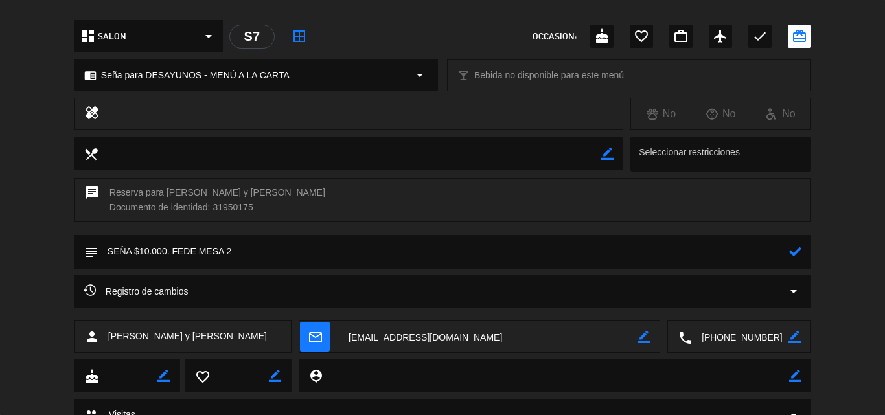
click at [792, 252] on icon at bounding box center [795, 252] width 12 height 12
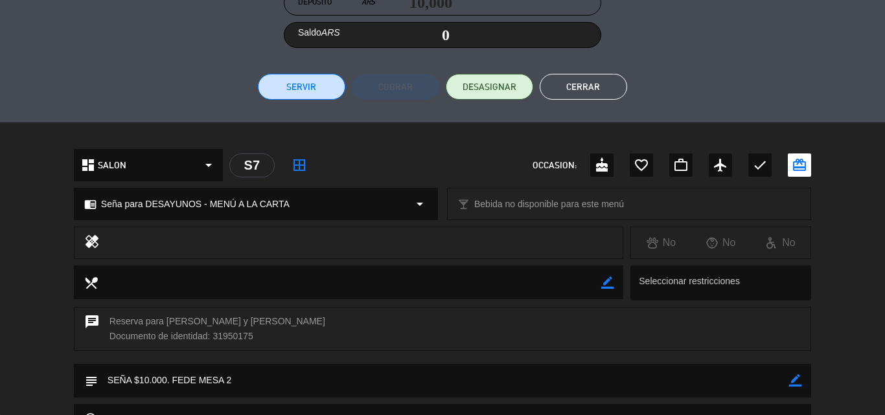
scroll to position [259, 0]
click at [593, 82] on button "Cerrar" at bounding box center [583, 88] width 87 height 26
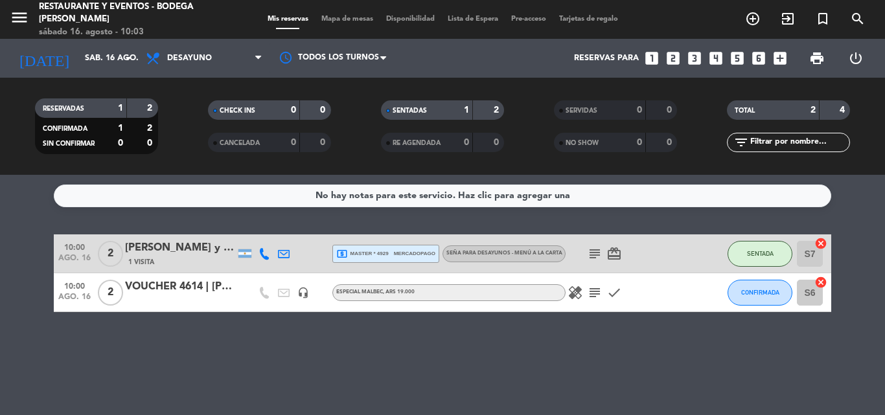
click at [594, 295] on icon "subject" at bounding box center [595, 293] width 16 height 16
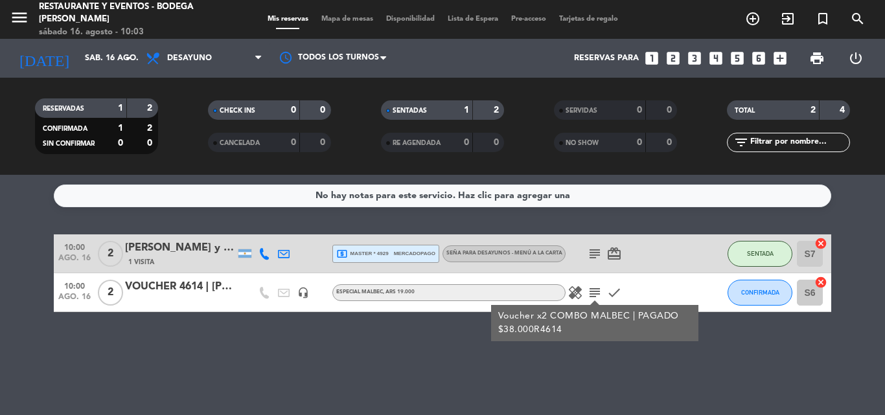
click at [188, 287] on div "VOUCHER 4614 | [PERSON_NAME]" at bounding box center [180, 287] width 110 height 17
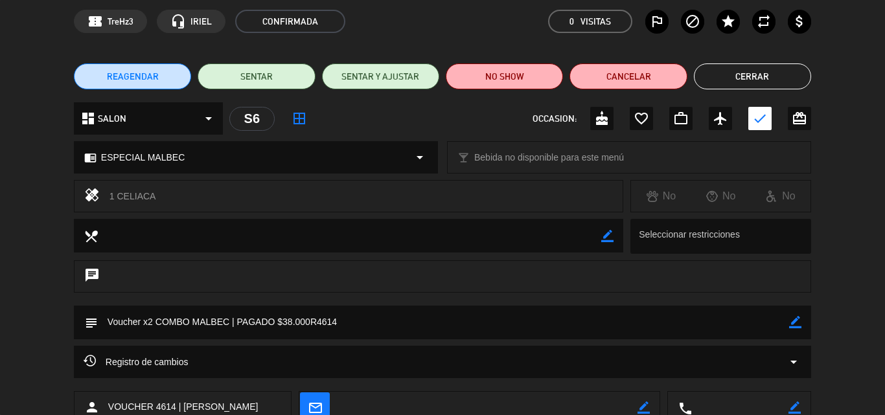
scroll to position [0, 0]
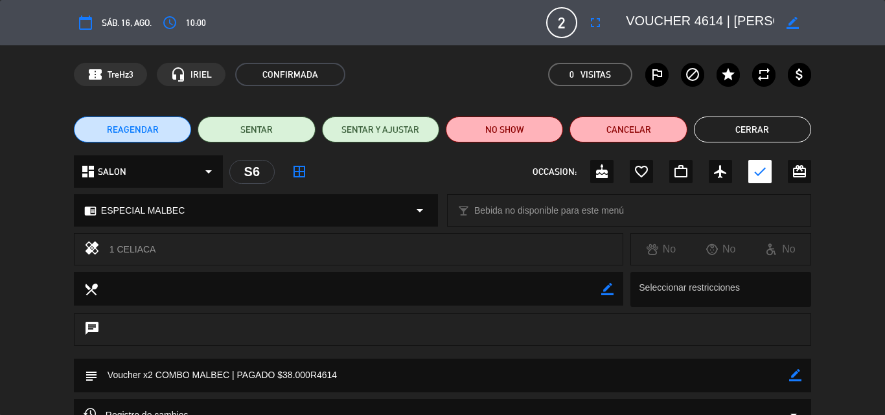
click at [755, 124] on button "Cerrar" at bounding box center [752, 130] width 117 height 26
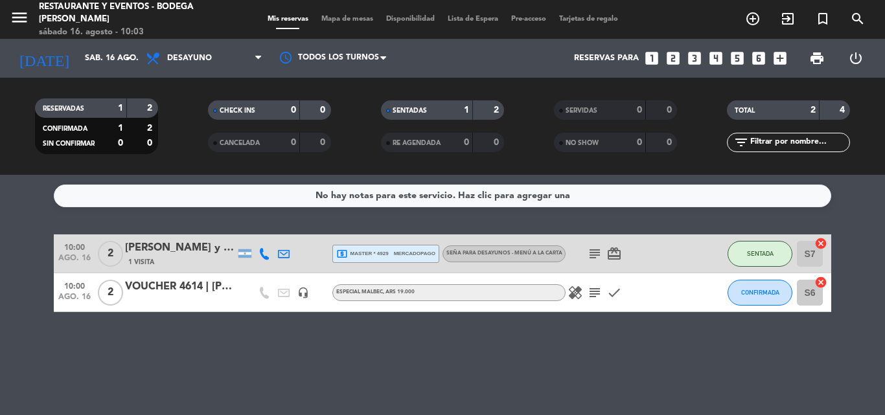
click at [595, 290] on icon "subject" at bounding box center [595, 293] width 16 height 16
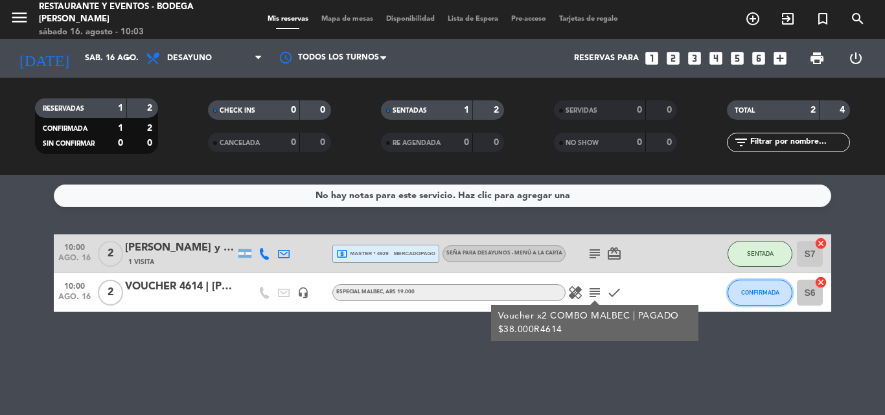
click at [743, 290] on span "CONFIRMADA" at bounding box center [760, 292] width 38 height 7
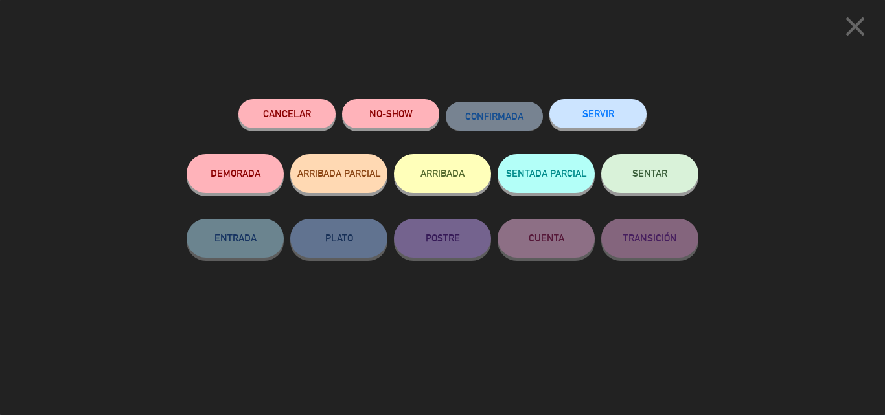
click at [651, 179] on span "SENTAR" at bounding box center [649, 173] width 35 height 11
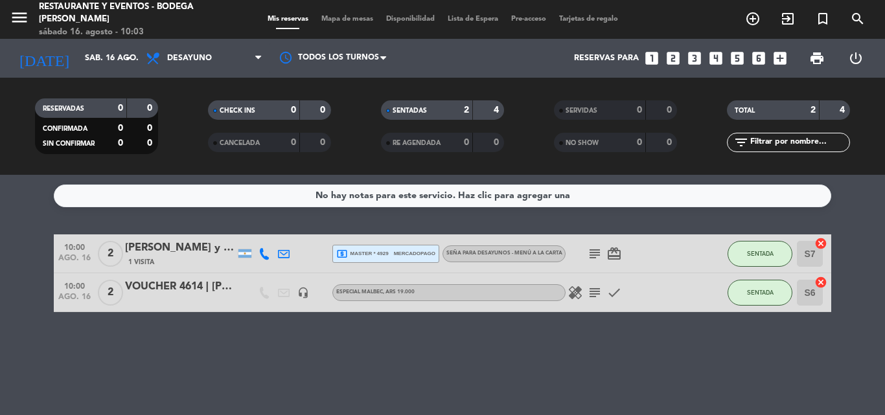
click at [614, 247] on icon "card_giftcard" at bounding box center [614, 254] width 16 height 16
click at [202, 284] on div "VOUCHER 4614 | [PERSON_NAME]" at bounding box center [180, 287] width 110 height 17
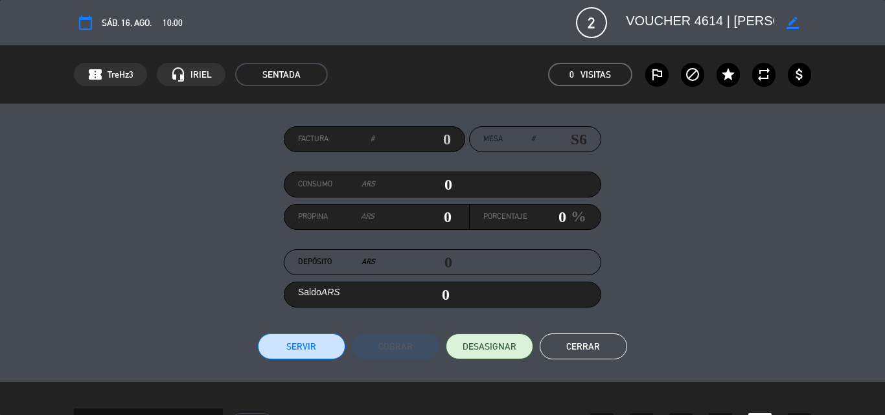
click at [792, 21] on icon "border_color" at bounding box center [793, 23] width 12 height 12
click at [762, 22] on textarea at bounding box center [700, 22] width 148 height 23
click at [796, 20] on icon at bounding box center [793, 23] width 12 height 12
click at [566, 341] on button "Cerrar" at bounding box center [583, 347] width 87 height 26
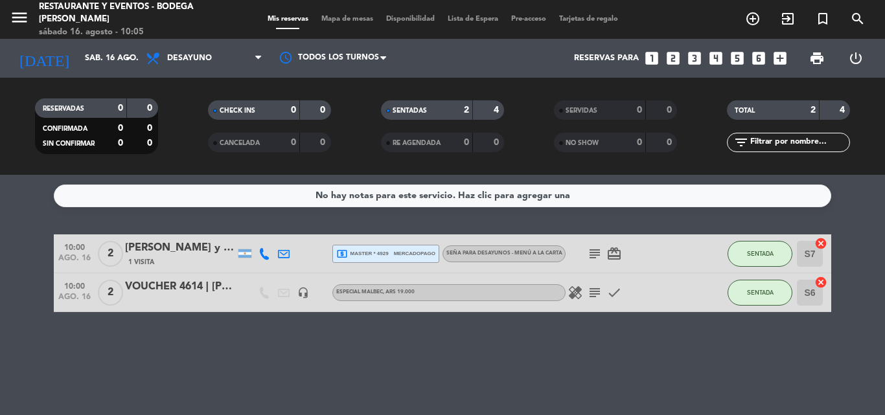
click at [591, 292] on icon "subject" at bounding box center [595, 293] width 16 height 16
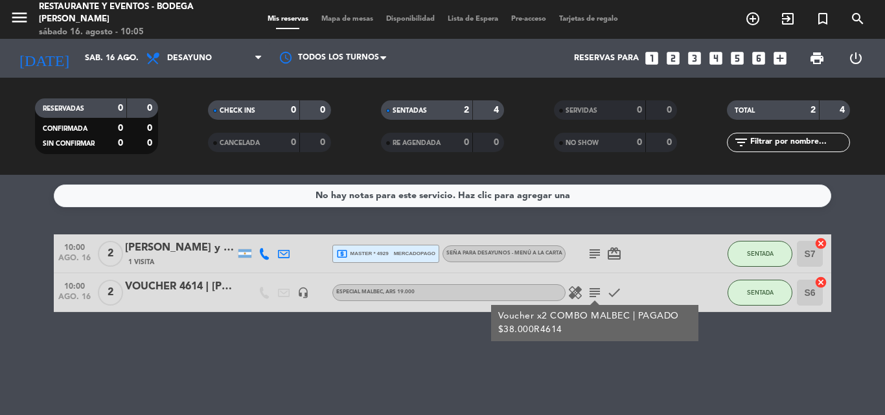
click at [591, 292] on icon "subject" at bounding box center [595, 293] width 16 height 16
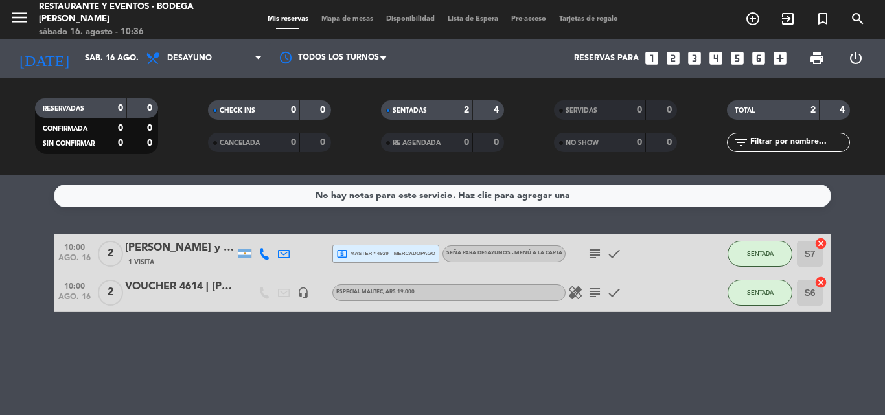
click at [594, 287] on icon "subject" at bounding box center [595, 293] width 16 height 16
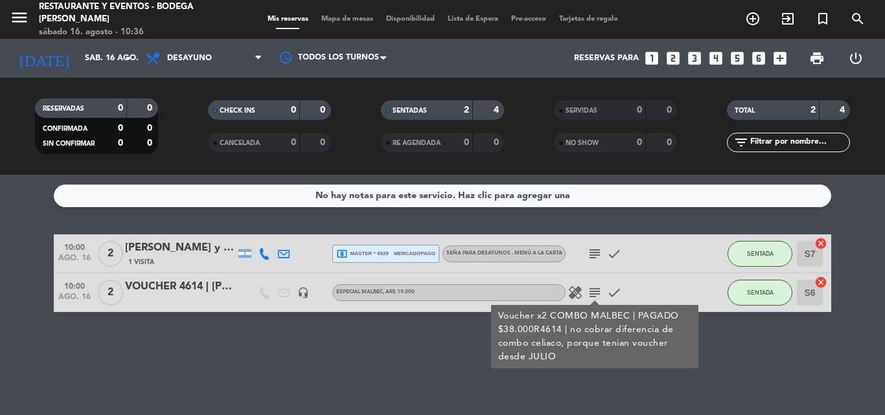
click at [187, 284] on div "VOUCHER 4614 | [PERSON_NAME]" at bounding box center [180, 287] width 110 height 17
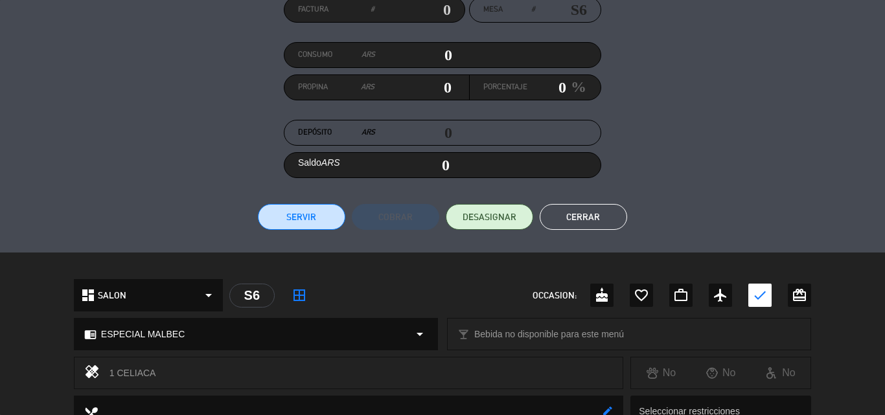
scroll to position [393, 0]
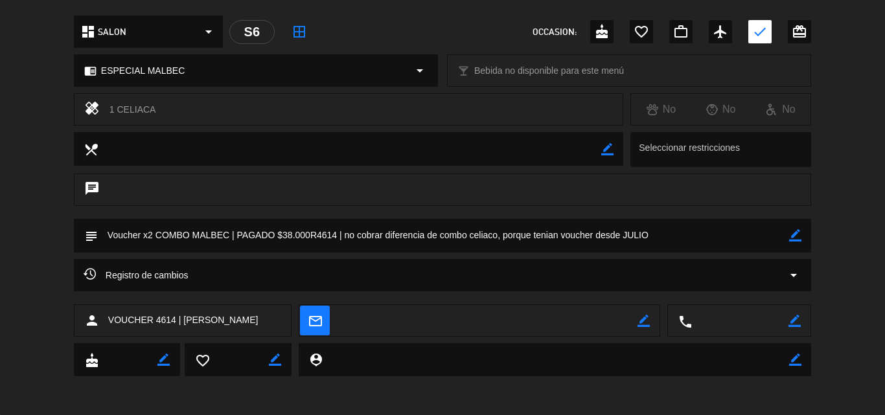
click at [801, 237] on icon "border_color" at bounding box center [795, 235] width 12 height 12
click at [781, 235] on textarea at bounding box center [443, 235] width 691 height 33
type textarea "Voucher x2 COMBO MALBEC | PAGADO $38.000R4614 | no cobrar diferencia de combo c…"
drag, startPoint x: 792, startPoint y: 240, endPoint x: 787, endPoint y: 235, distance: 7.3
click at [793, 240] on icon at bounding box center [795, 235] width 12 height 12
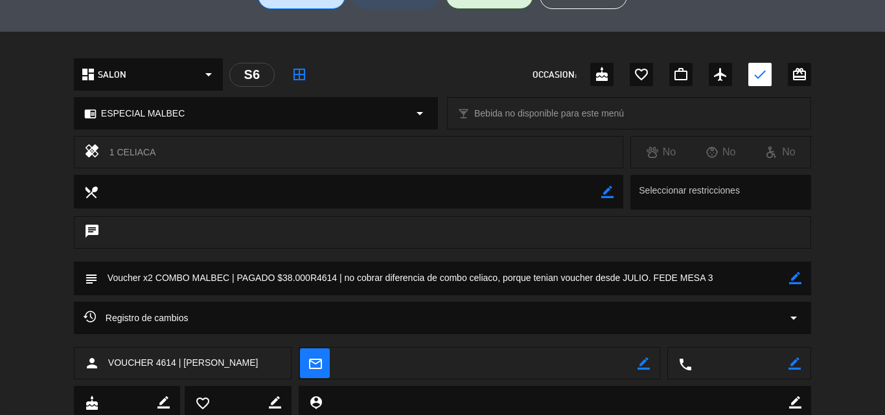
scroll to position [264, 0]
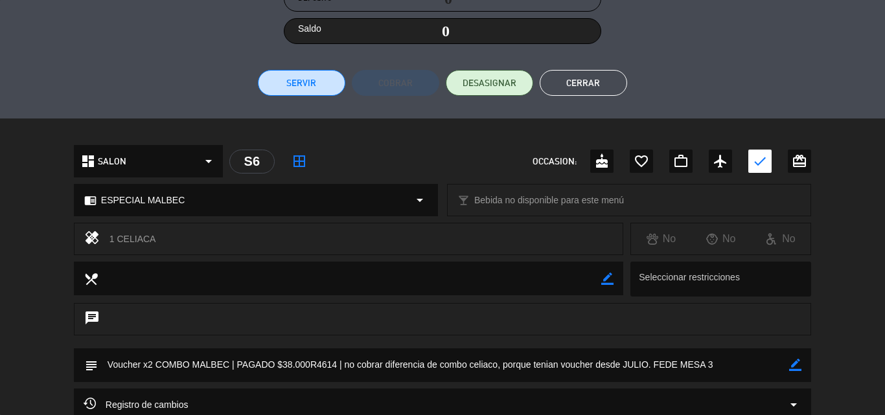
click at [583, 87] on button "Cerrar" at bounding box center [583, 83] width 87 height 26
